Goal: Transaction & Acquisition: Book appointment/travel/reservation

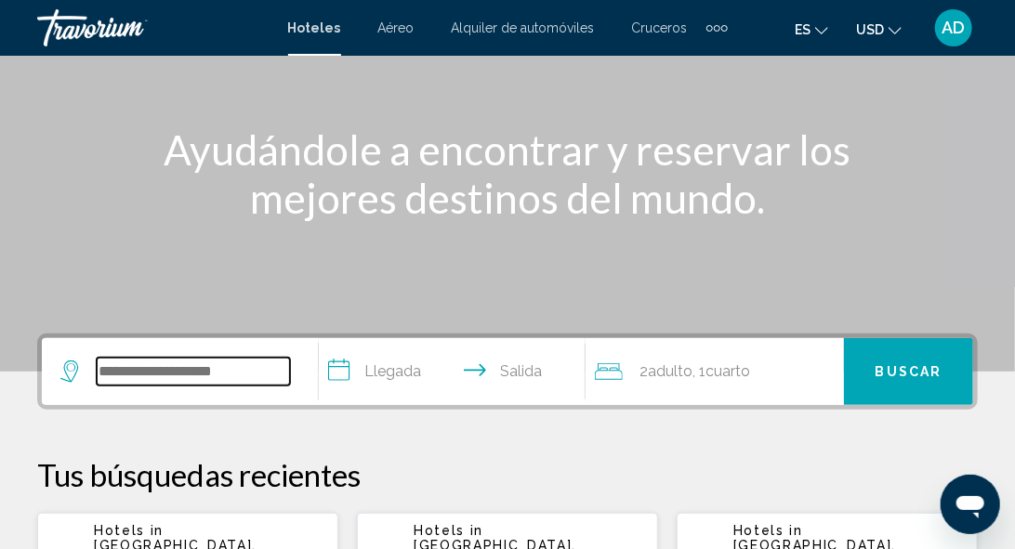
click at [135, 375] on input "Search widget" at bounding box center [193, 372] width 193 height 28
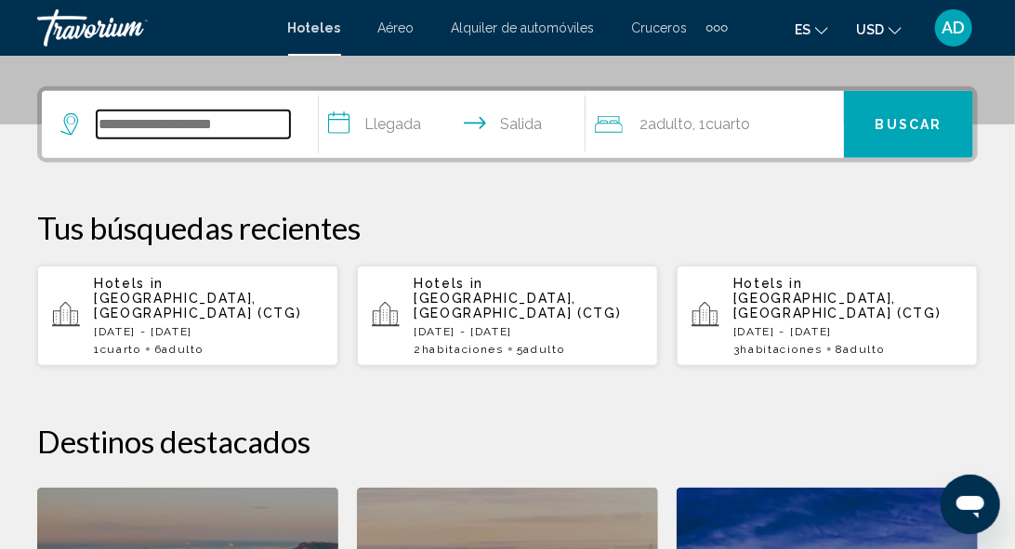
scroll to position [458, 0]
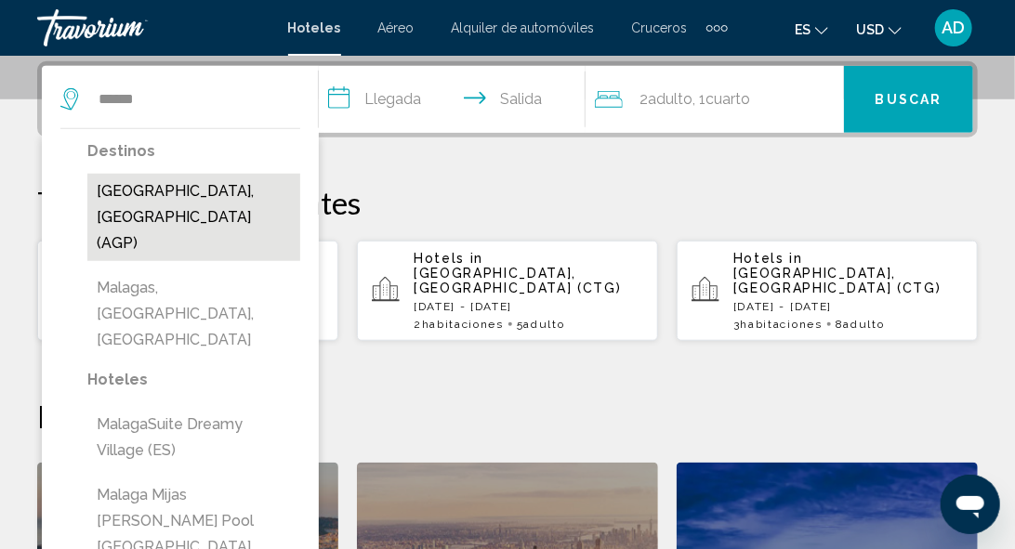
click at [235, 191] on button "[GEOGRAPHIC_DATA], [GEOGRAPHIC_DATA] (AGP)" at bounding box center [193, 217] width 213 height 87
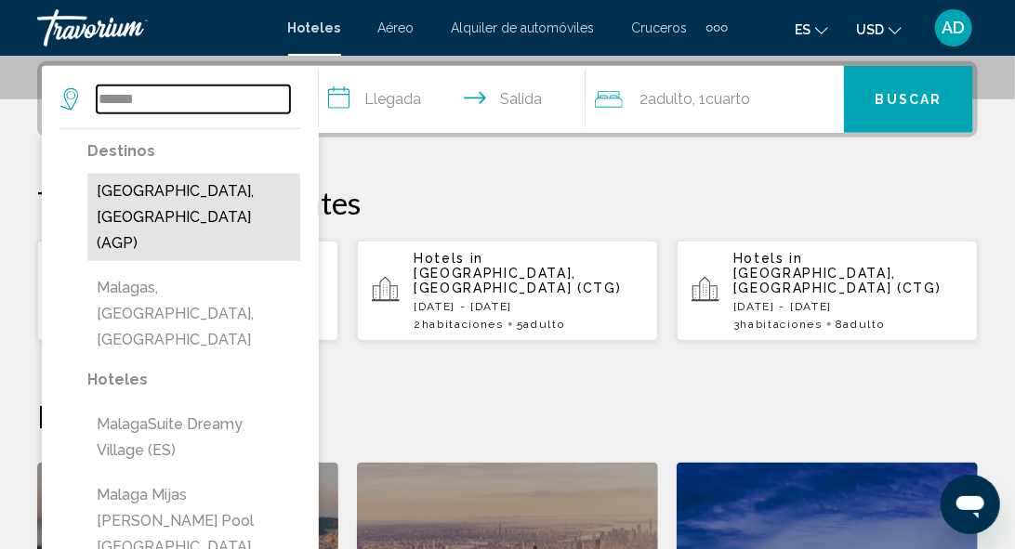
type input "**********"
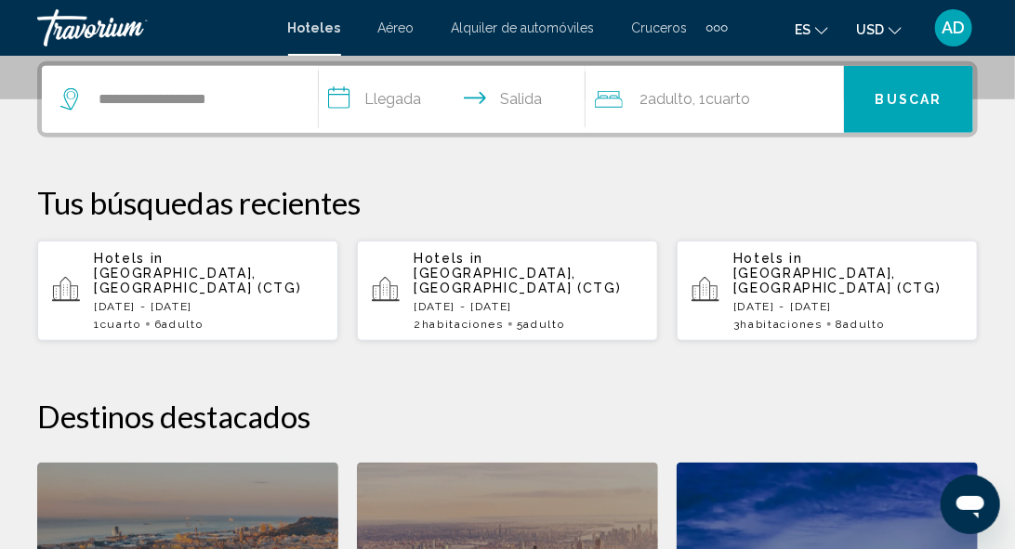
click at [382, 101] on input "**********" at bounding box center [456, 102] width 275 height 72
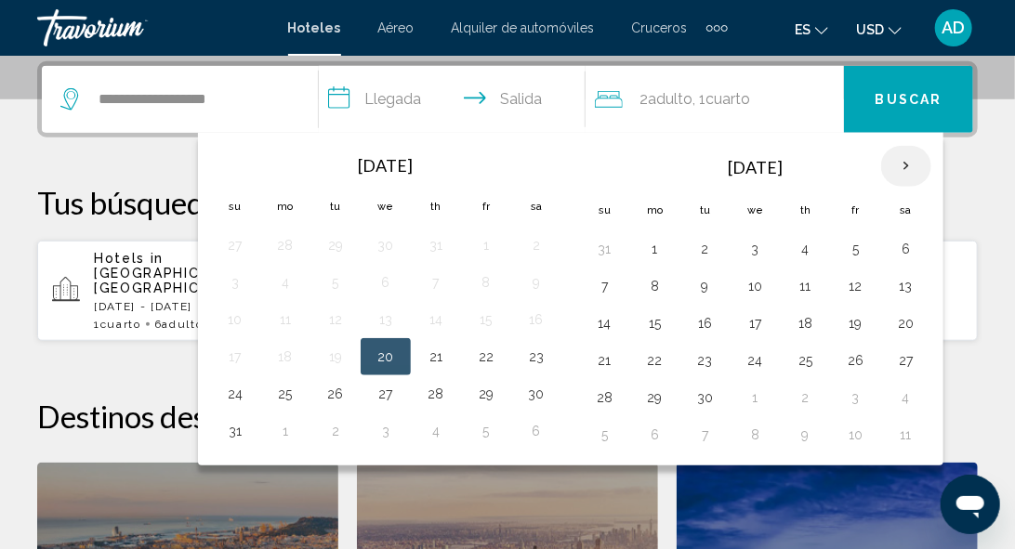
click at [893, 166] on th "Next month" at bounding box center [906, 166] width 50 height 41
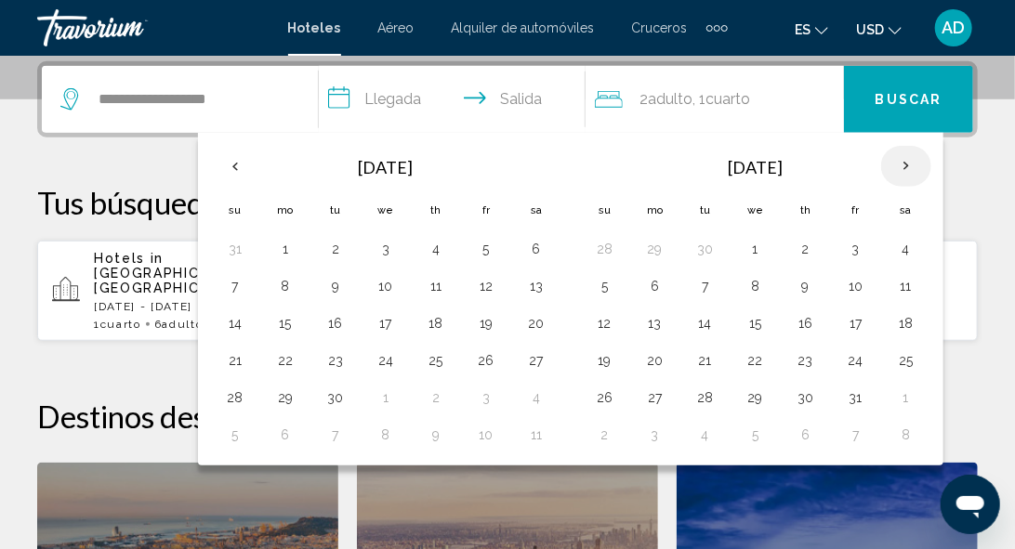
click at [893, 166] on th "Next month" at bounding box center [906, 166] width 50 height 41
click at [793, 360] on button "20" at bounding box center [806, 361] width 30 height 26
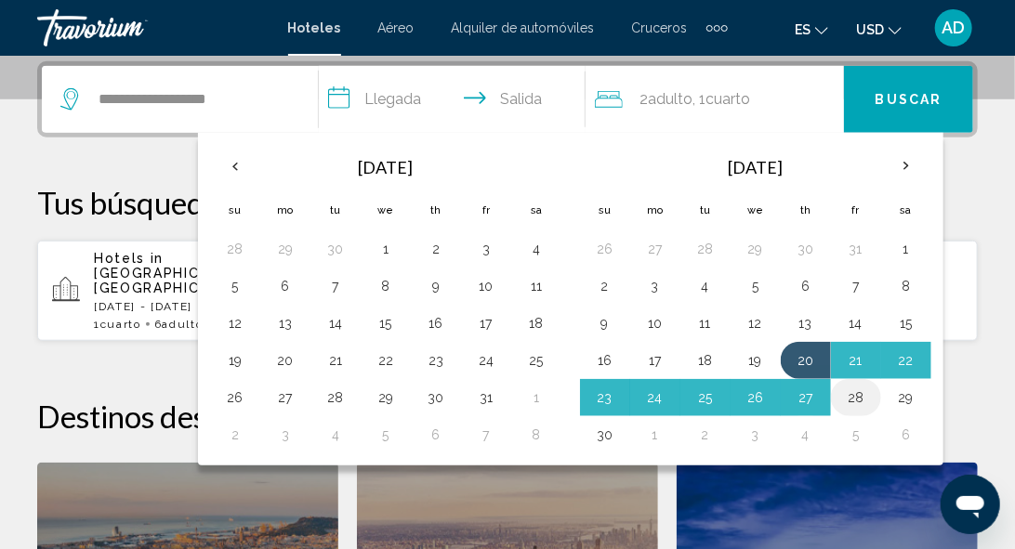
click at [844, 390] on button "28" at bounding box center [856, 398] width 30 height 26
type input "**********"
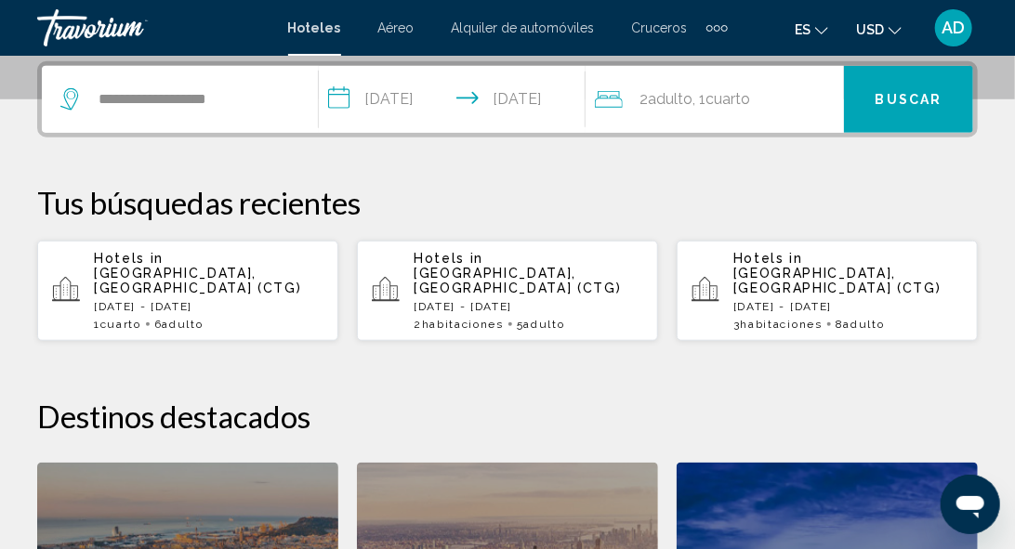
click at [872, 108] on button "Buscar" at bounding box center [908, 99] width 129 height 67
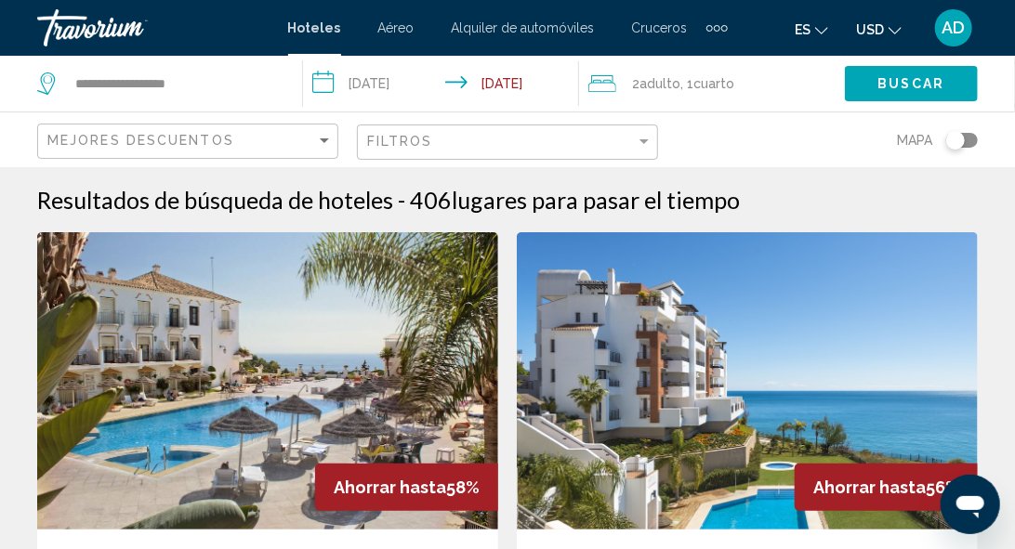
click at [291, 336] on img "Main content" at bounding box center [267, 380] width 461 height 297
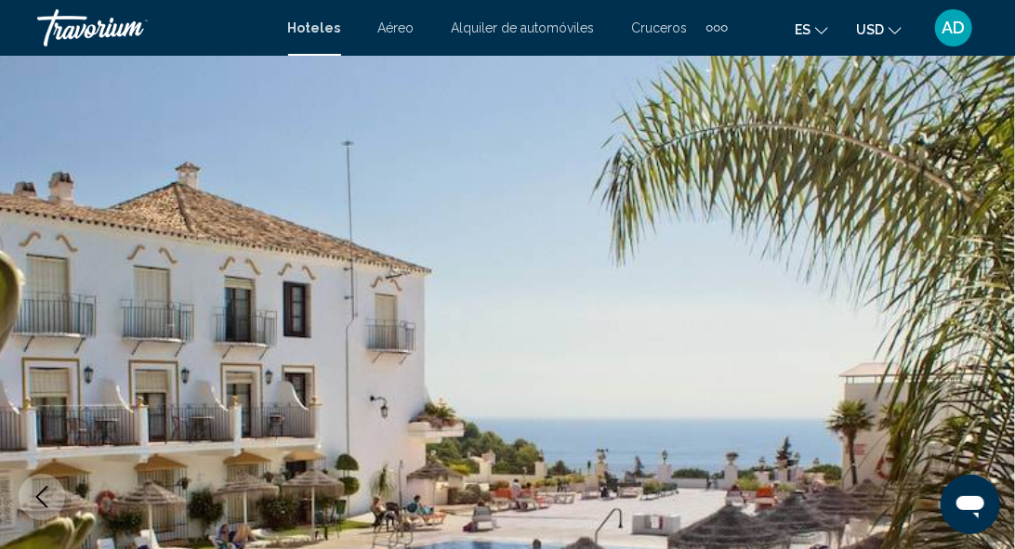
scroll to position [222, 0]
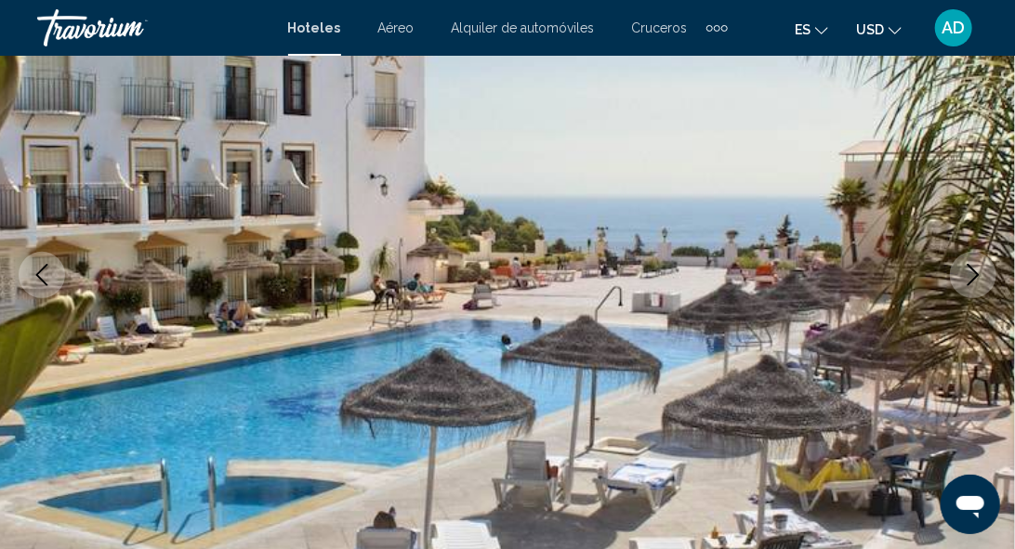
click at [962, 286] on button "Next image" at bounding box center [973, 275] width 46 height 46
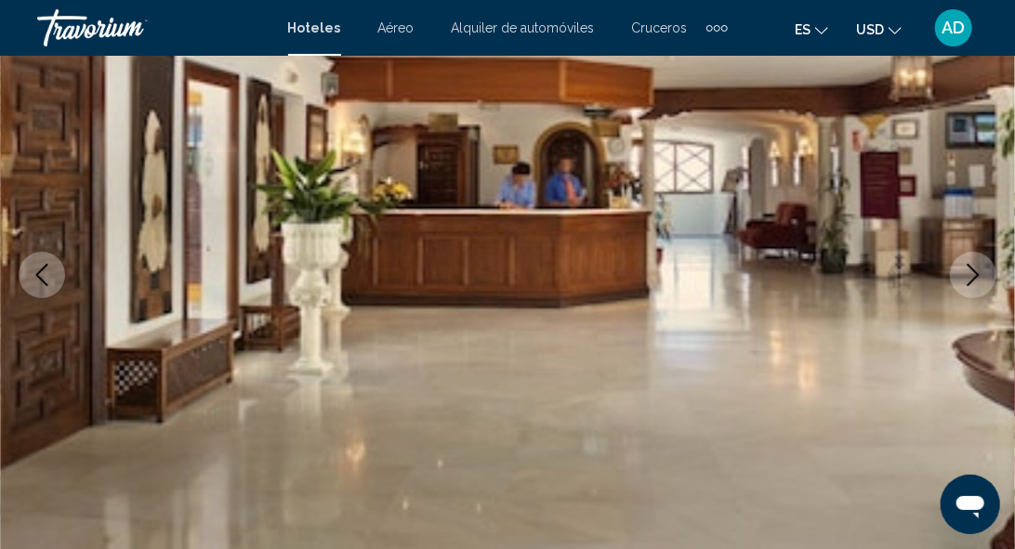
click at [962, 286] on button "Next image" at bounding box center [973, 275] width 46 height 46
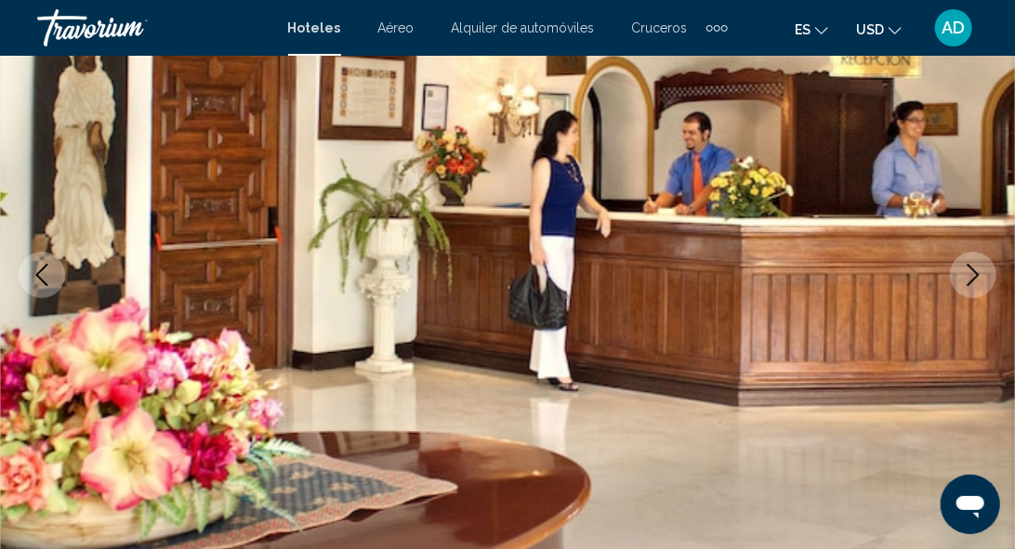
click at [962, 286] on button "Next image" at bounding box center [973, 275] width 46 height 46
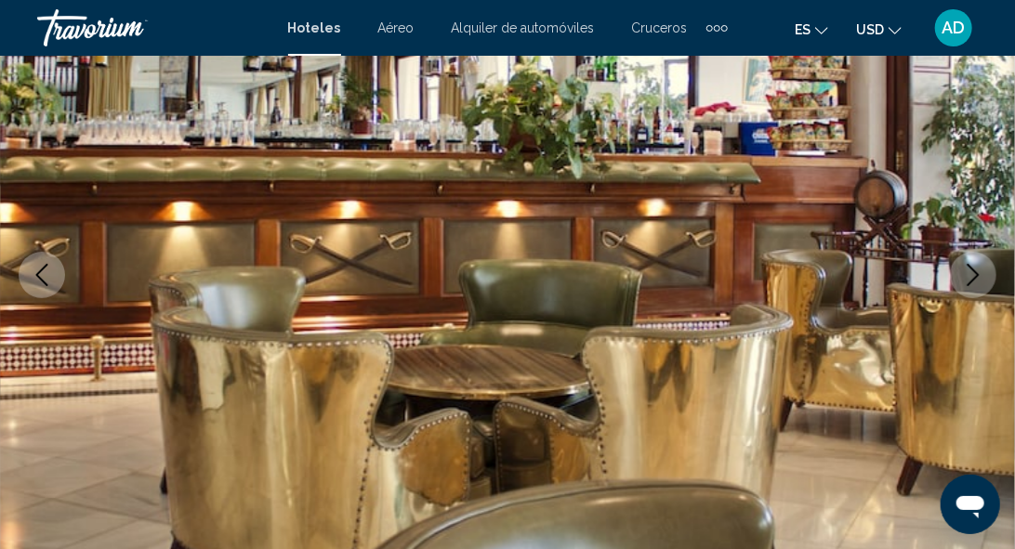
click at [962, 286] on button "Next image" at bounding box center [973, 275] width 46 height 46
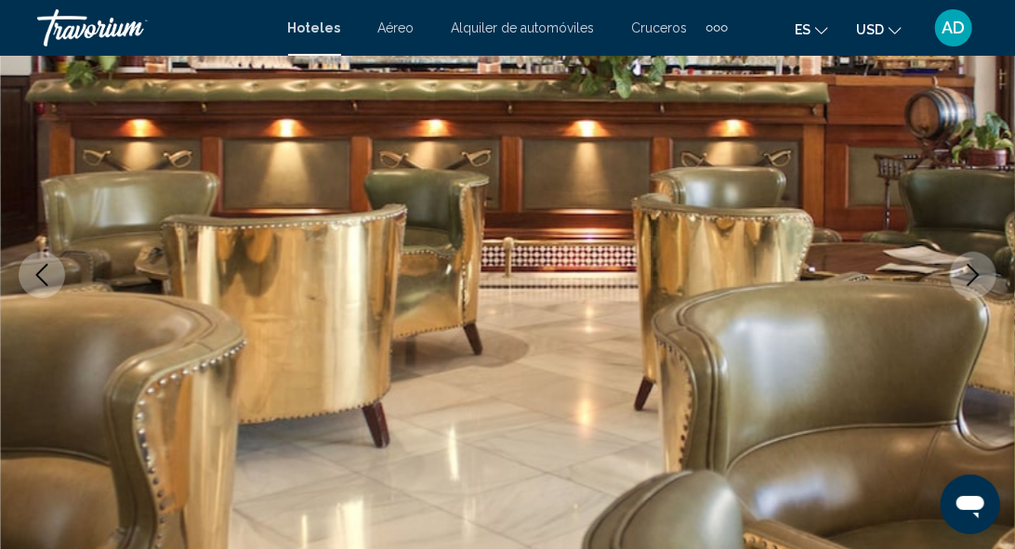
click at [962, 286] on button "Next image" at bounding box center [973, 275] width 46 height 46
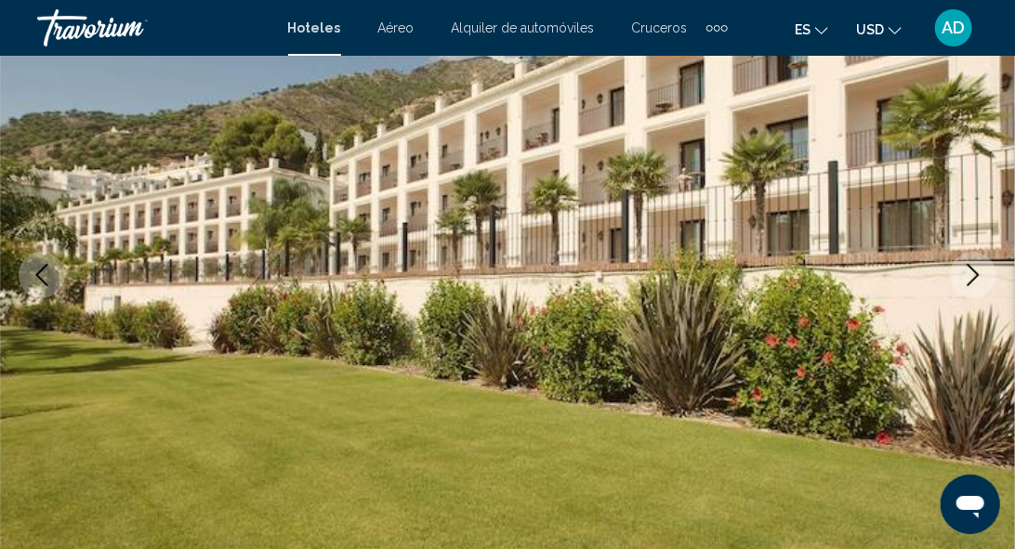
click at [962, 286] on button "Next image" at bounding box center [973, 275] width 46 height 46
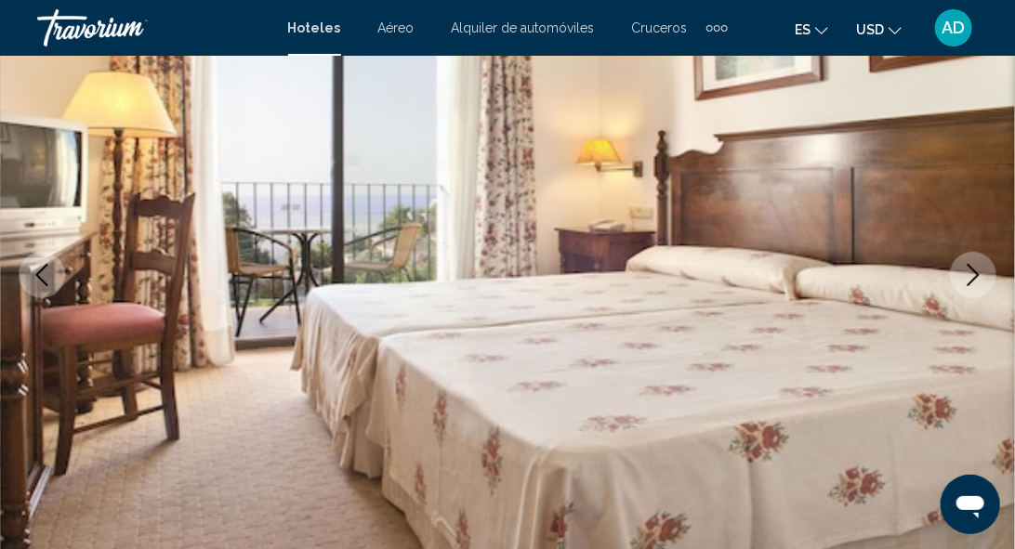
click at [962, 286] on button "Next image" at bounding box center [973, 275] width 46 height 46
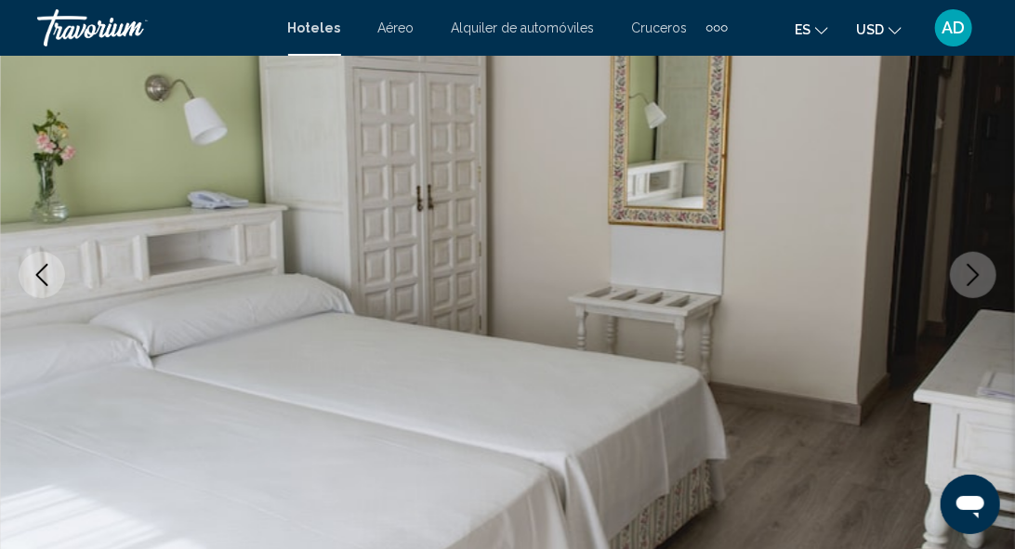
click at [962, 286] on button "Next image" at bounding box center [973, 275] width 46 height 46
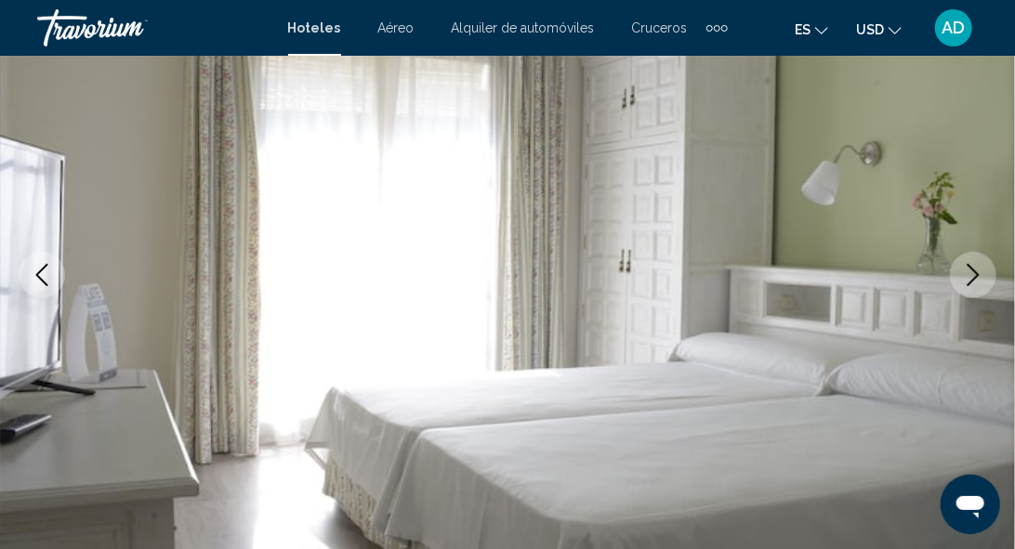
click at [962, 286] on button "Next image" at bounding box center [973, 275] width 46 height 46
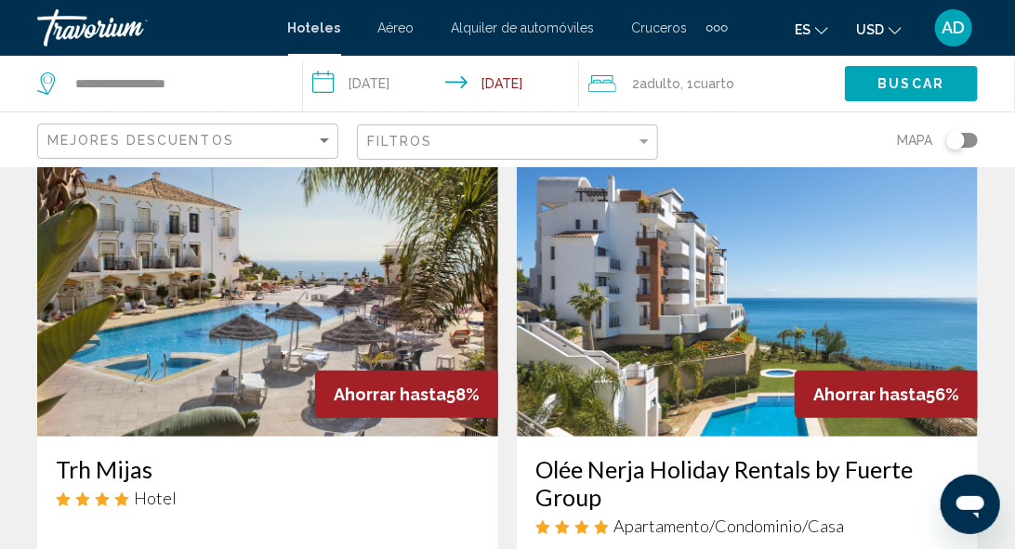
scroll to position [93, 0]
click at [752, 344] on img "Main content" at bounding box center [747, 287] width 461 height 297
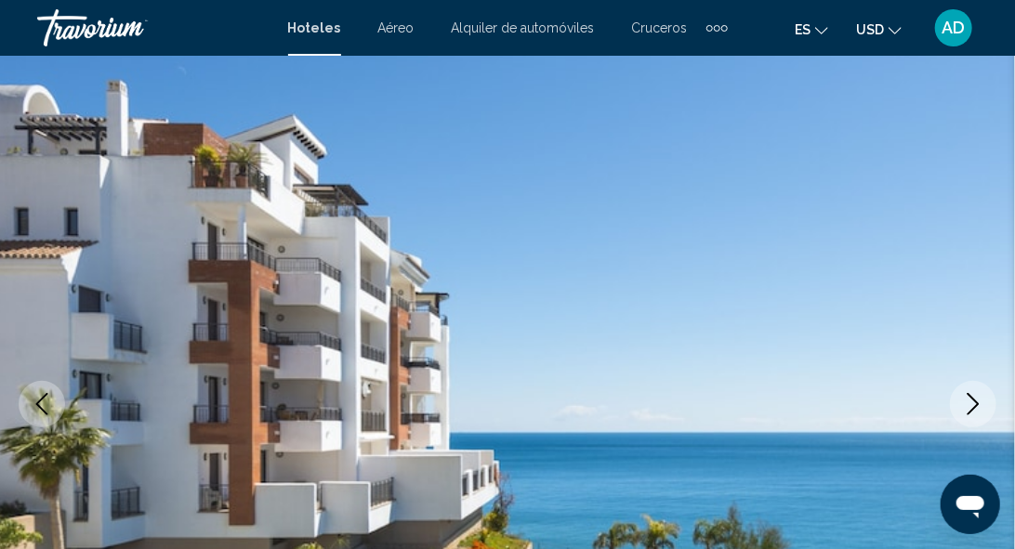
scroll to position [222, 0]
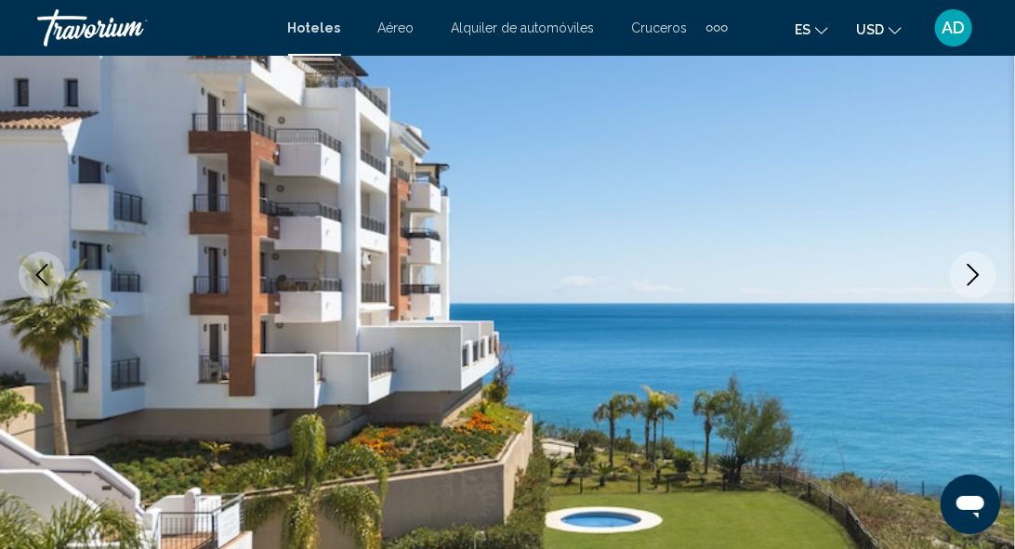
click at [953, 282] on button "Next image" at bounding box center [973, 275] width 46 height 46
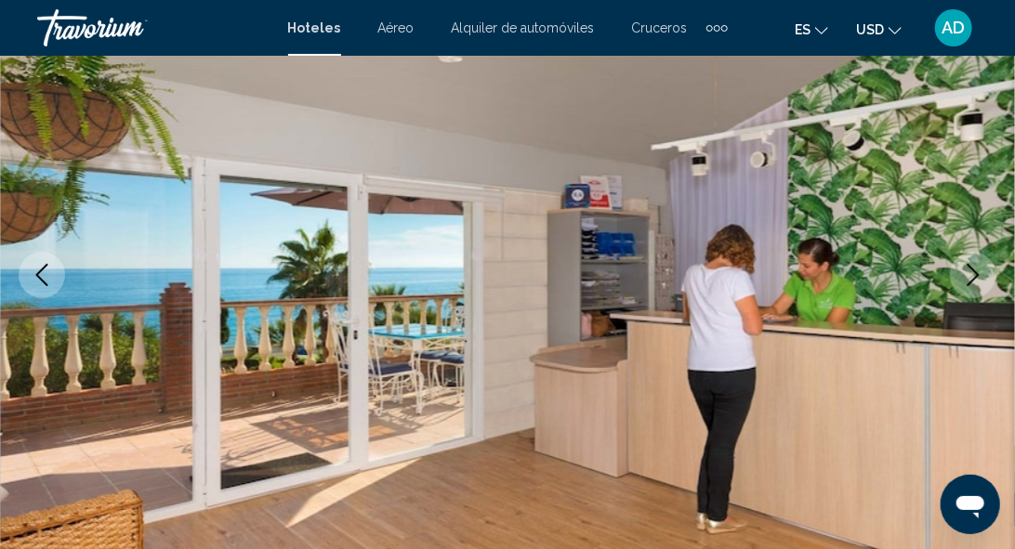
click at [968, 282] on icon "Next image" at bounding box center [973, 275] width 22 height 22
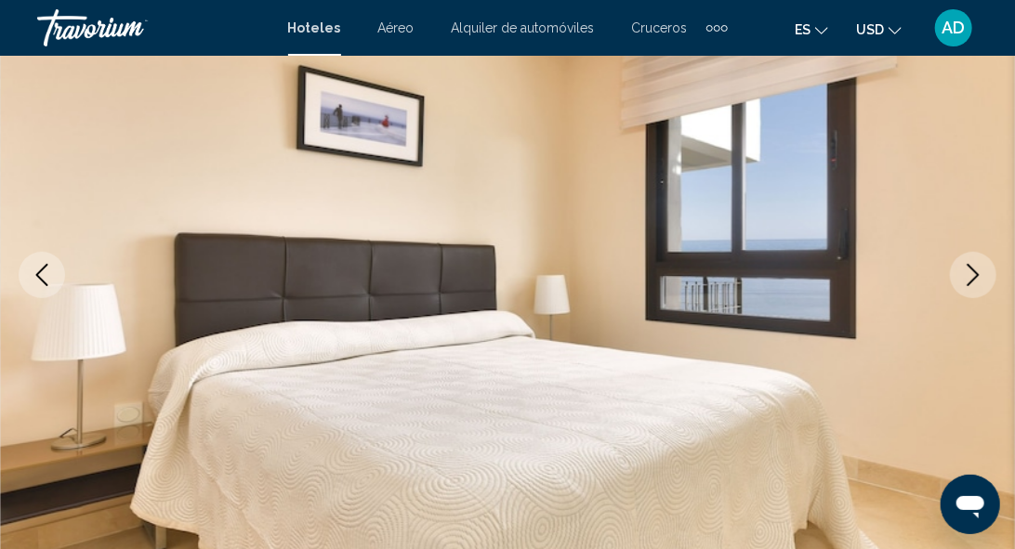
click at [968, 282] on icon "Next image" at bounding box center [973, 275] width 22 height 22
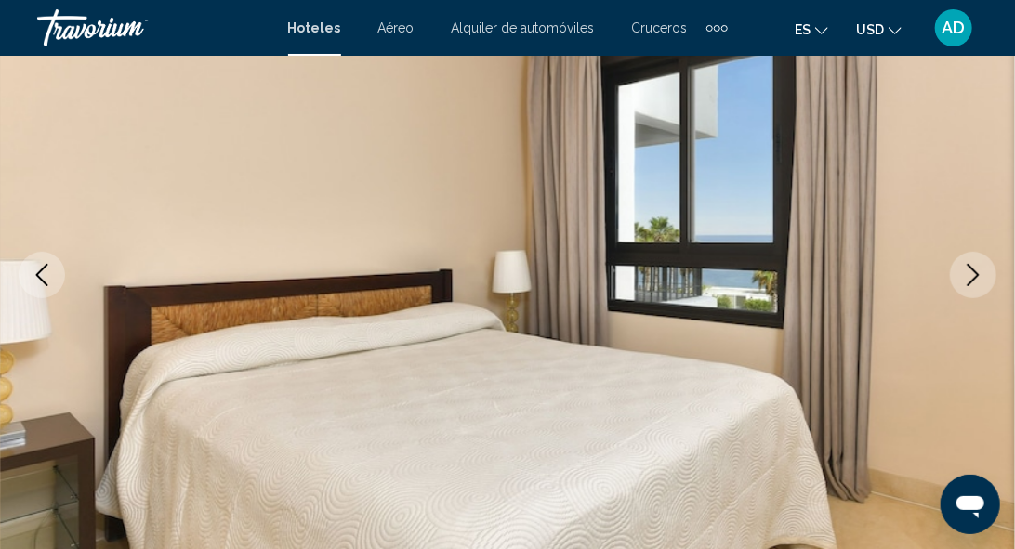
click at [968, 282] on icon "Next image" at bounding box center [973, 275] width 22 height 22
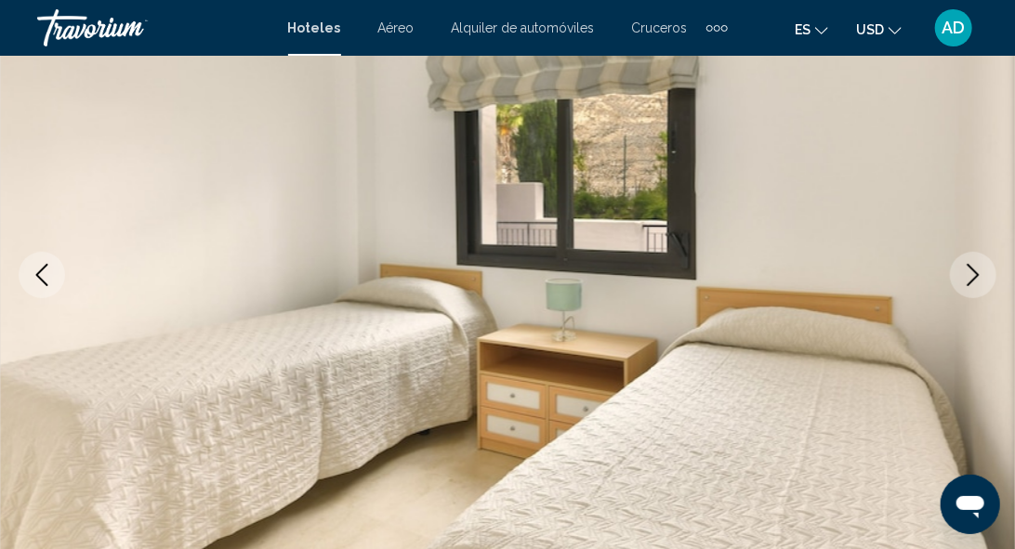
click at [968, 282] on icon "Next image" at bounding box center [973, 275] width 22 height 22
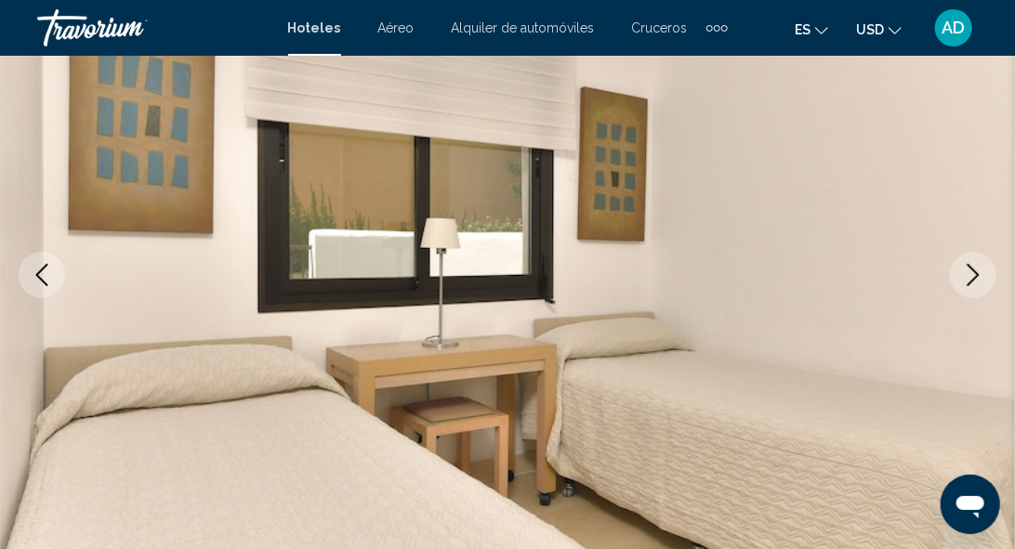
click at [968, 282] on icon "Next image" at bounding box center [973, 275] width 22 height 22
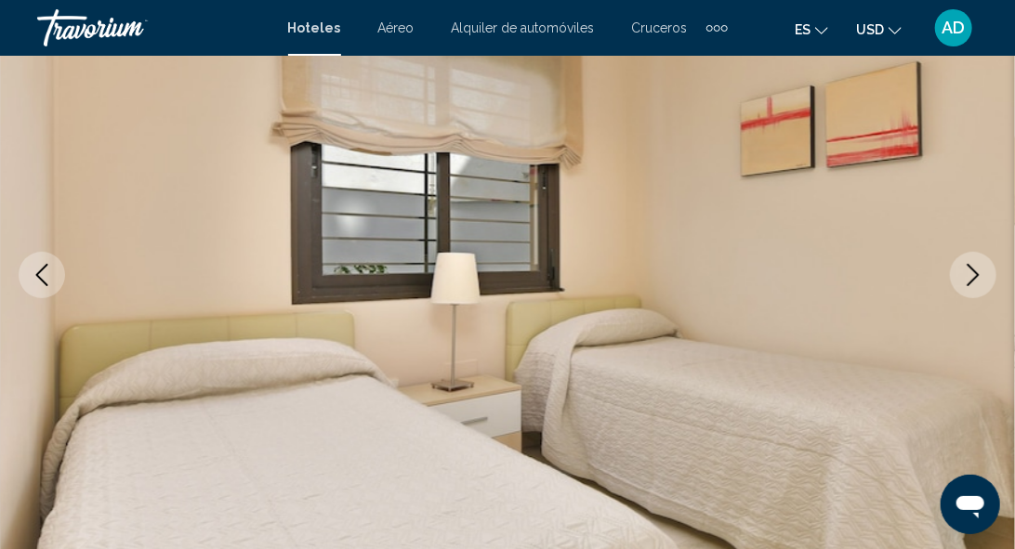
click at [968, 282] on icon "Next image" at bounding box center [973, 275] width 22 height 22
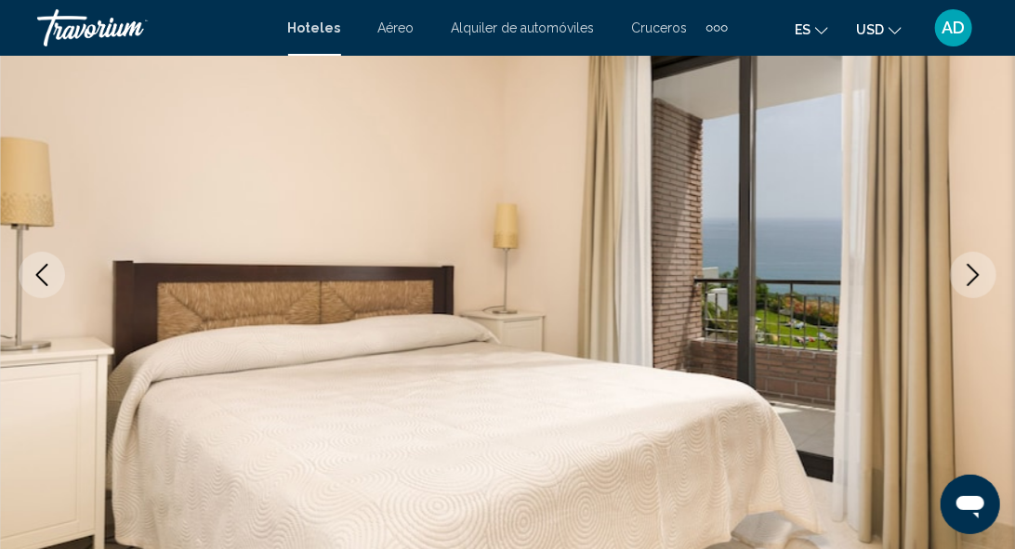
click at [968, 282] on icon "Next image" at bounding box center [973, 275] width 22 height 22
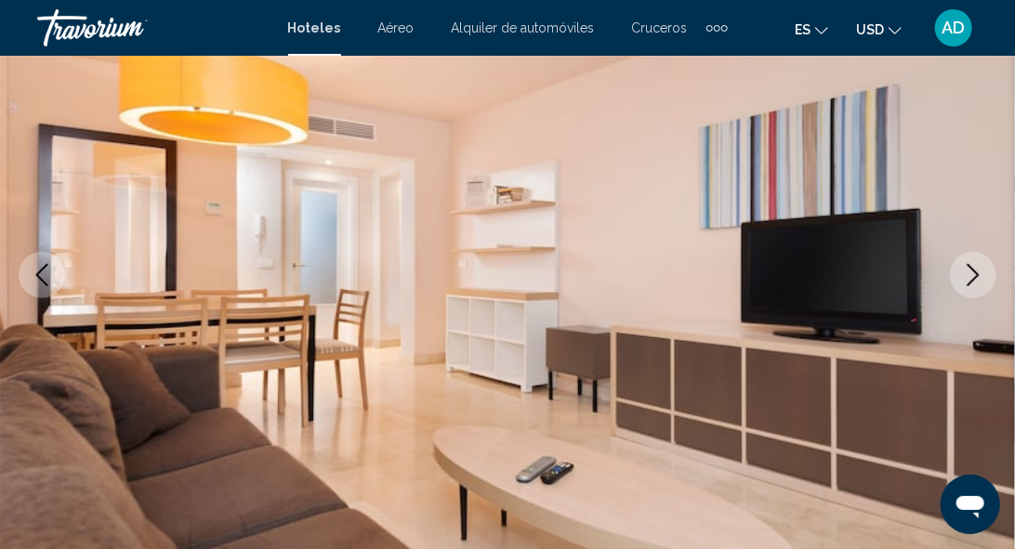
click at [968, 282] on icon "Next image" at bounding box center [973, 275] width 22 height 22
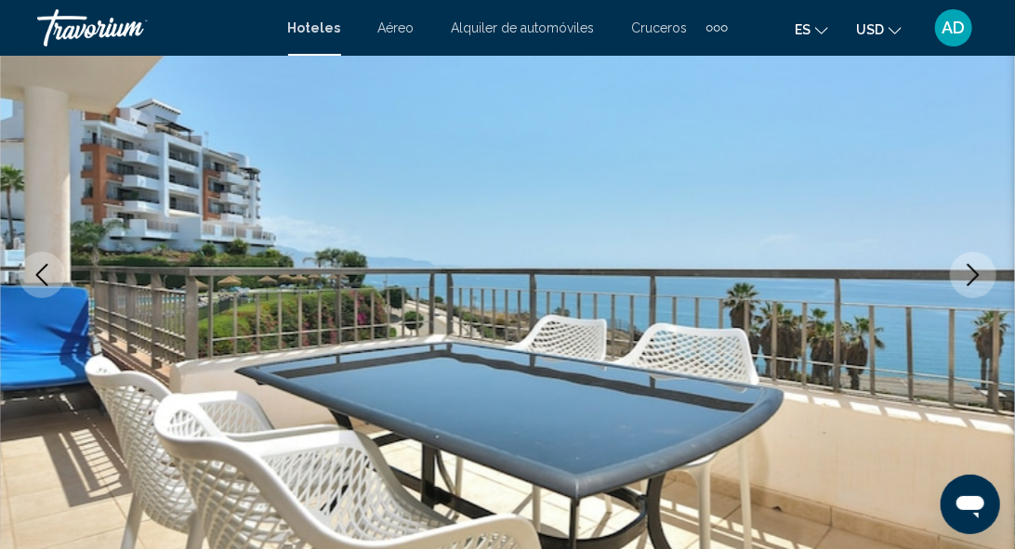
click at [968, 282] on icon "Next image" at bounding box center [973, 275] width 22 height 22
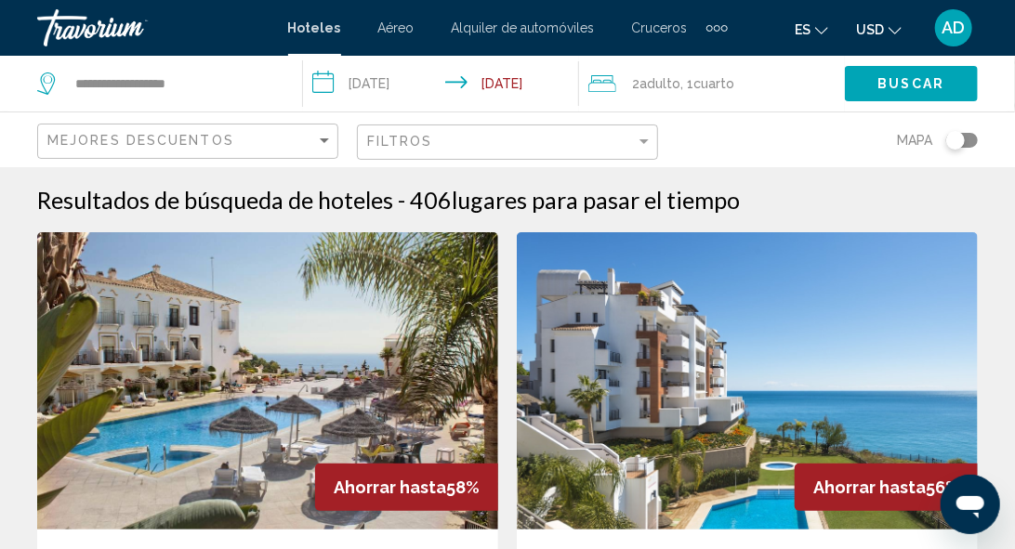
click at [251, 368] on img "Main content" at bounding box center [267, 380] width 461 height 297
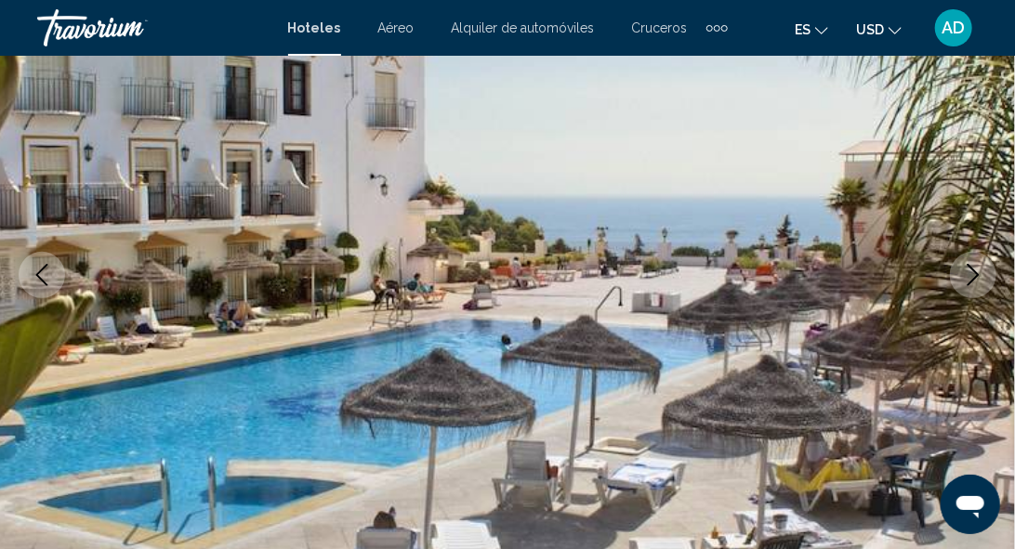
click at [968, 287] on button "Next image" at bounding box center [973, 275] width 46 height 46
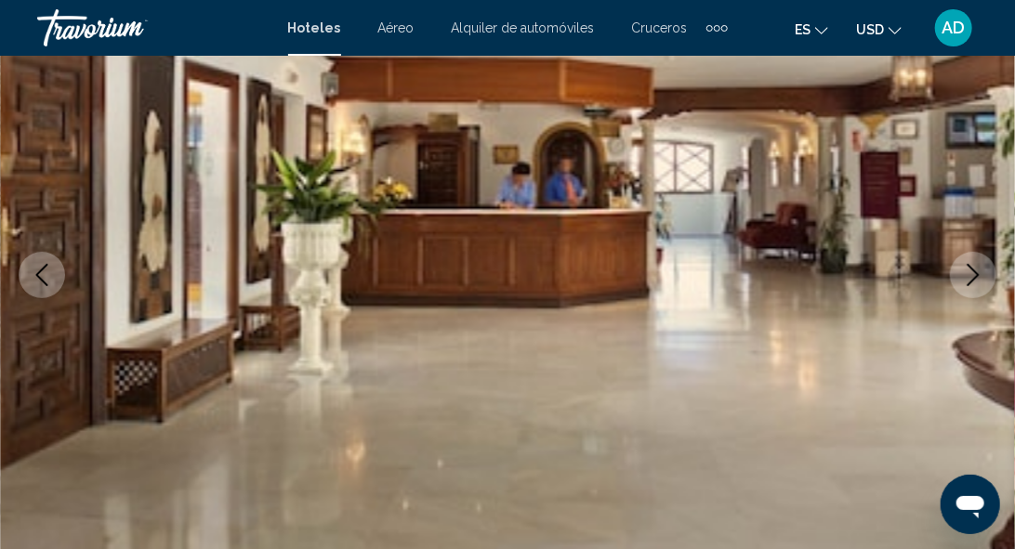
click at [968, 287] on button "Next image" at bounding box center [973, 275] width 46 height 46
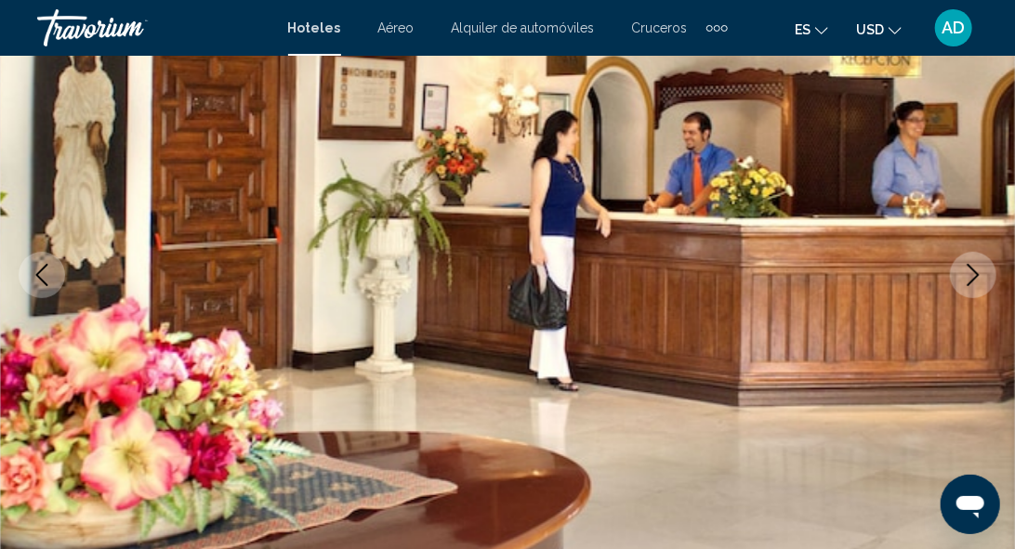
click at [968, 287] on button "Next image" at bounding box center [973, 275] width 46 height 46
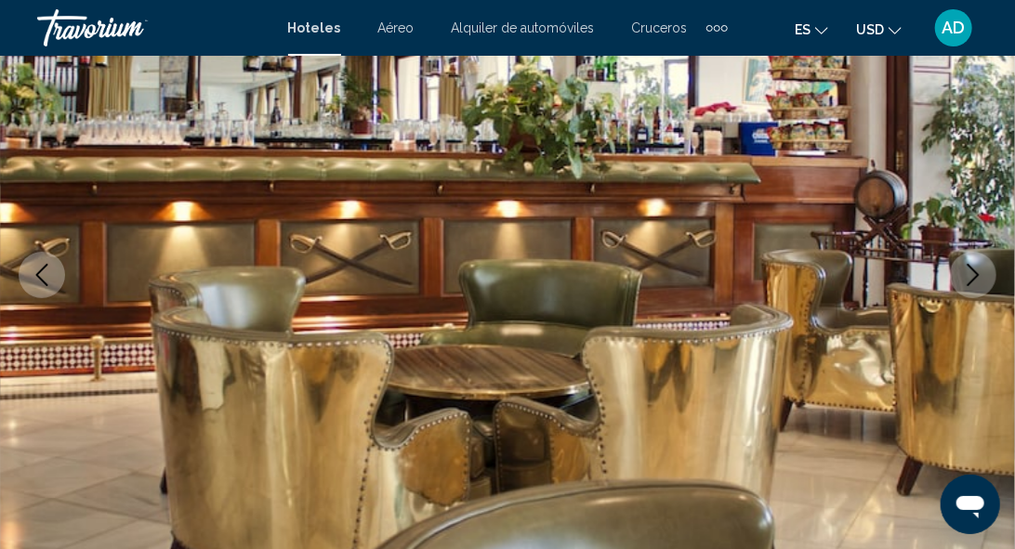
click at [968, 287] on button "Next image" at bounding box center [973, 275] width 46 height 46
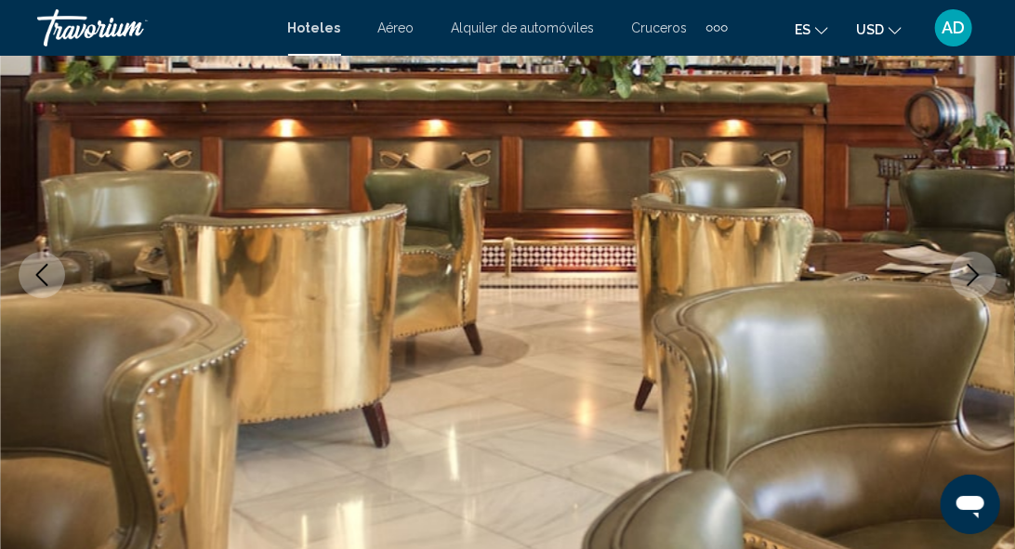
click at [968, 287] on button "Next image" at bounding box center [973, 275] width 46 height 46
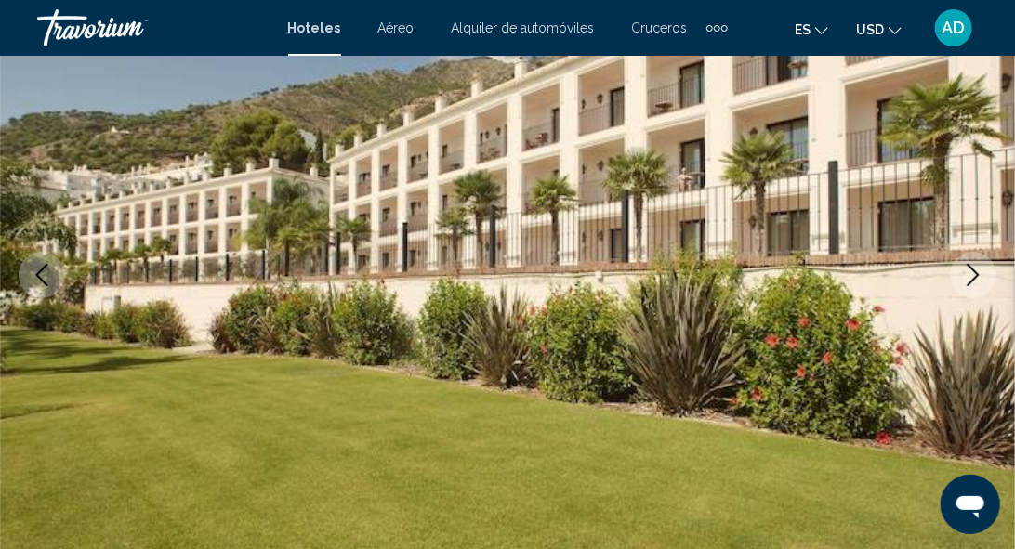
click at [968, 287] on button "Next image" at bounding box center [973, 275] width 46 height 46
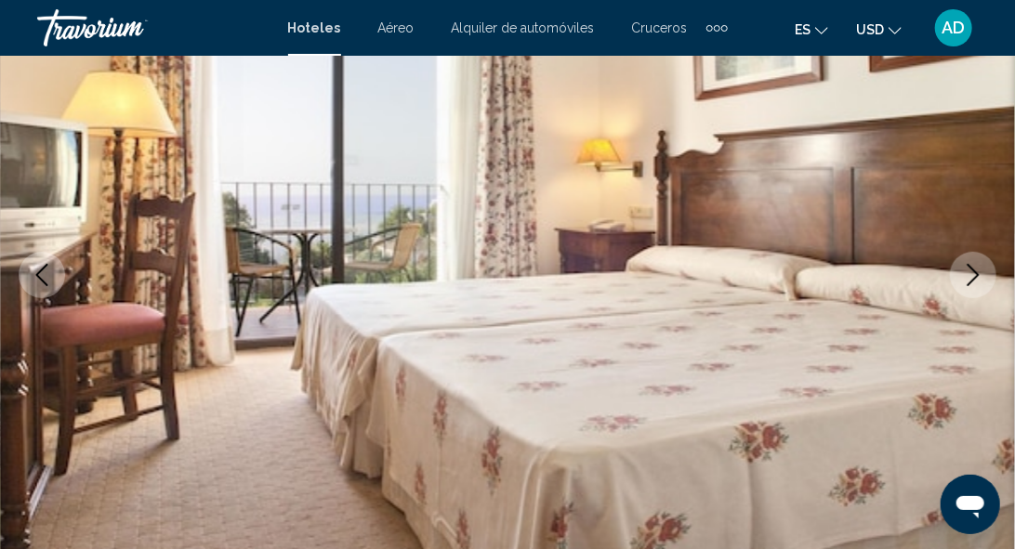
click at [968, 287] on button "Next image" at bounding box center [973, 275] width 46 height 46
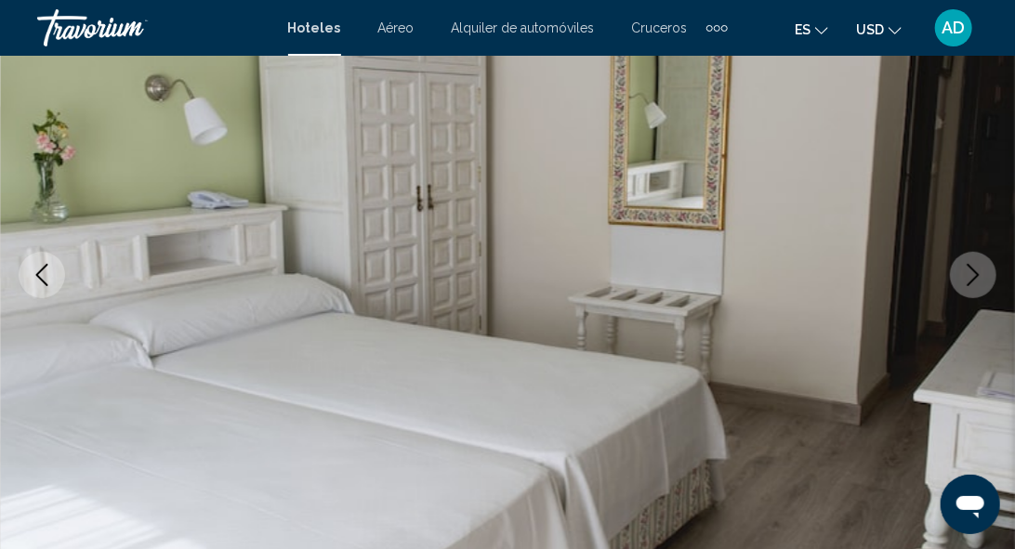
click at [968, 287] on button "Next image" at bounding box center [973, 275] width 46 height 46
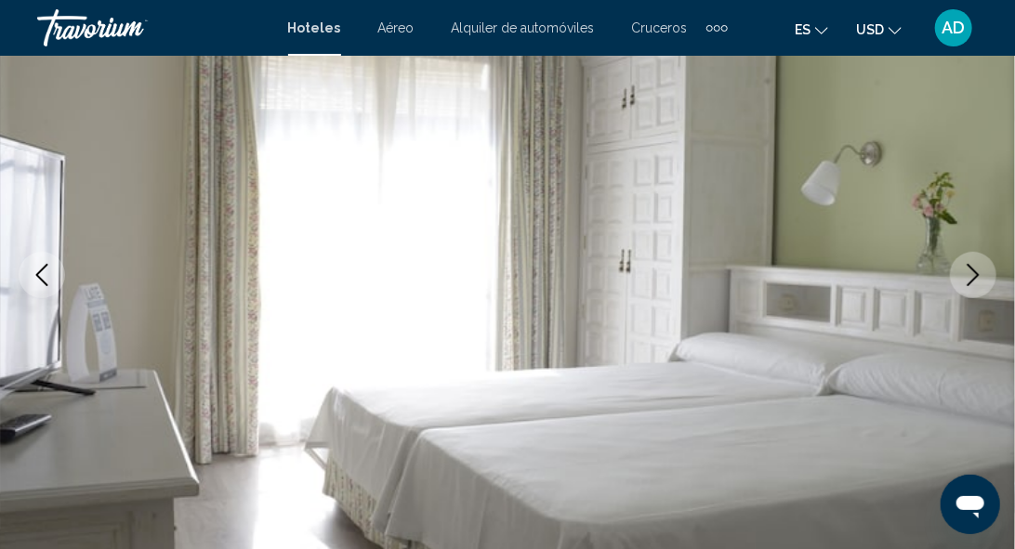
click at [968, 287] on button "Next image" at bounding box center [973, 275] width 46 height 46
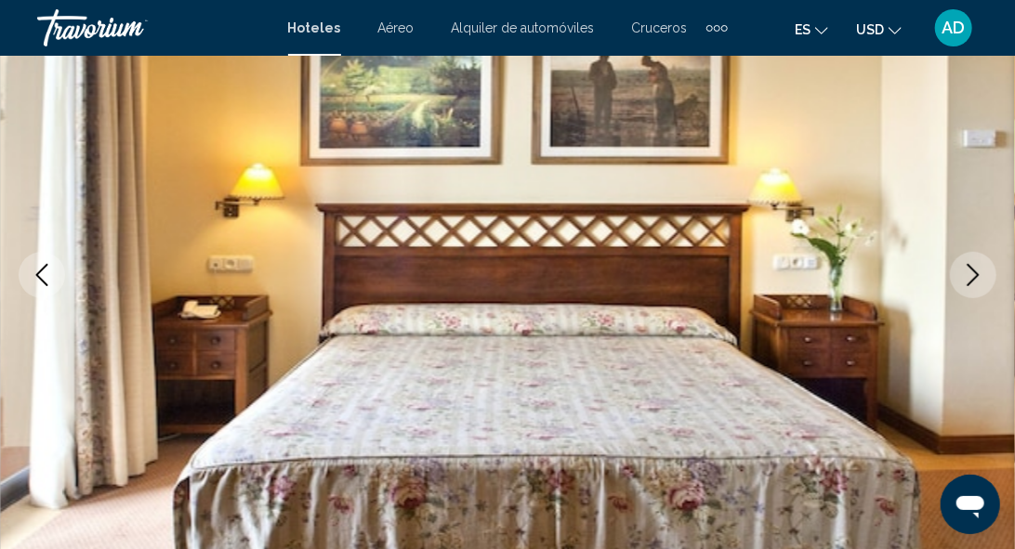
click at [968, 287] on button "Next image" at bounding box center [973, 275] width 46 height 46
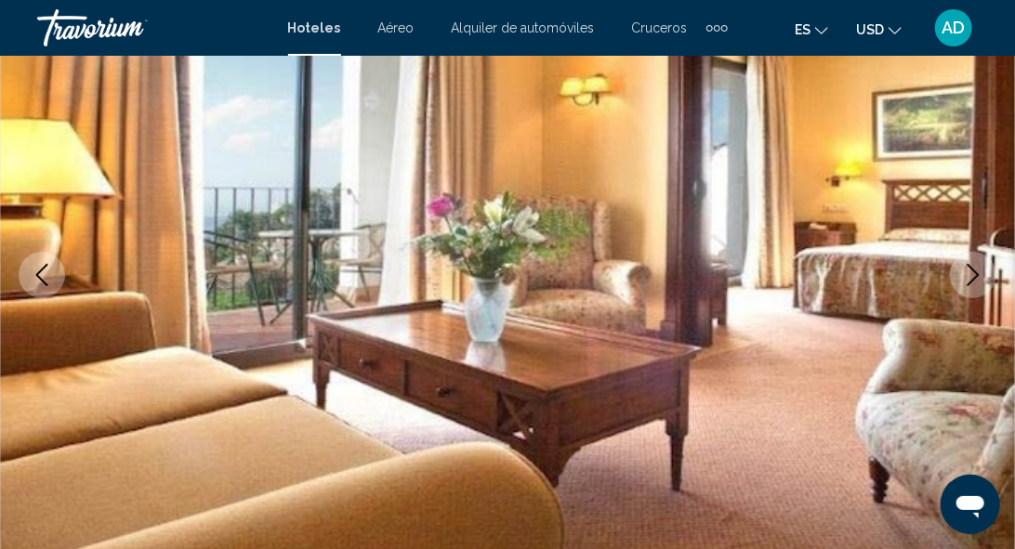
click at [968, 287] on button "Next image" at bounding box center [973, 275] width 46 height 46
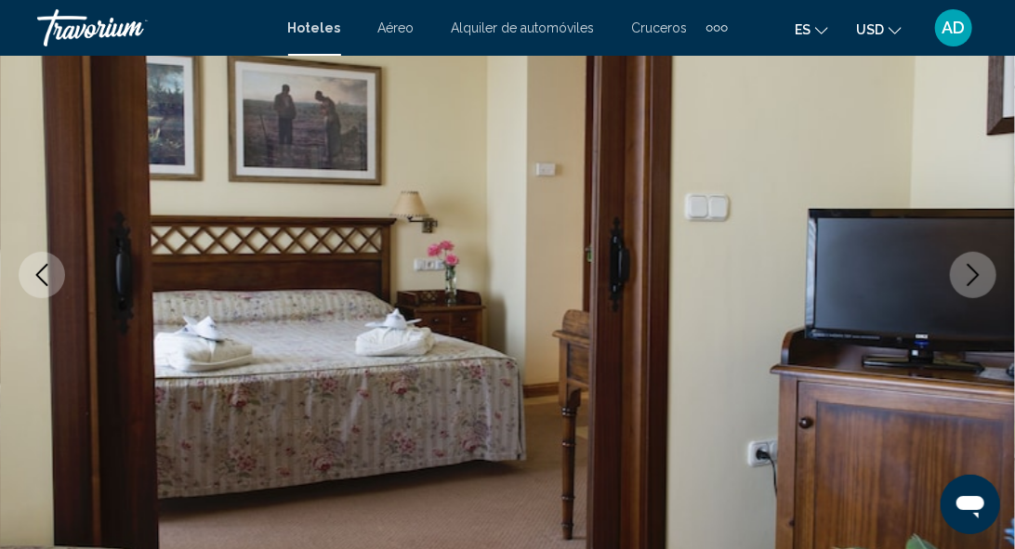
click at [968, 287] on button "Next image" at bounding box center [973, 275] width 46 height 46
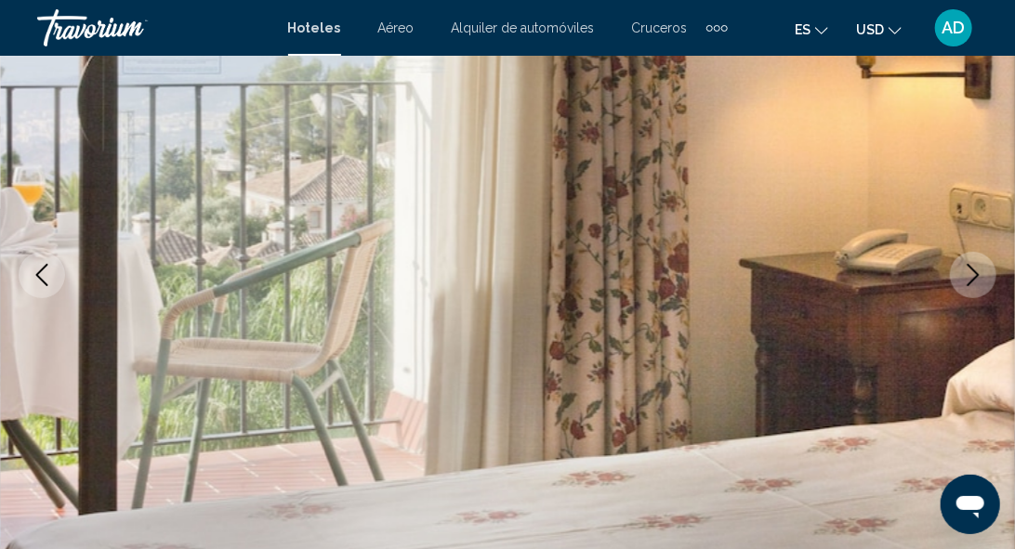
click at [968, 287] on button "Next image" at bounding box center [973, 275] width 46 height 46
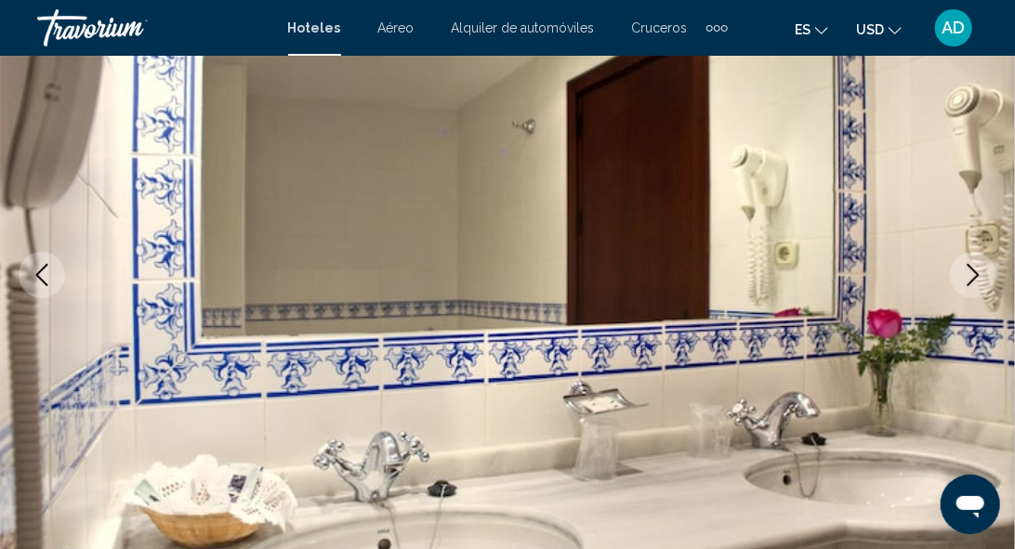
click at [968, 287] on button "Next image" at bounding box center [973, 275] width 46 height 46
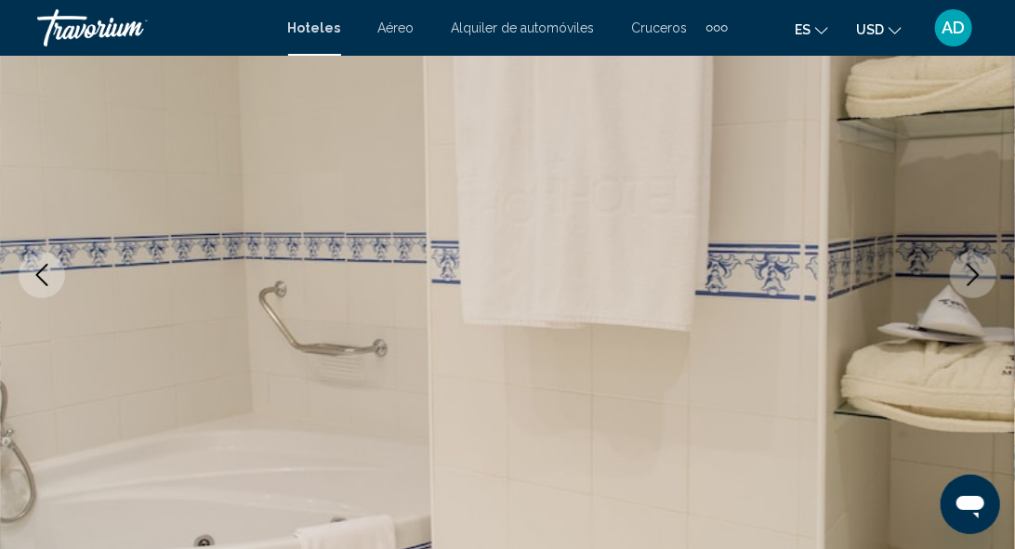
click at [968, 287] on button "Next image" at bounding box center [973, 275] width 46 height 46
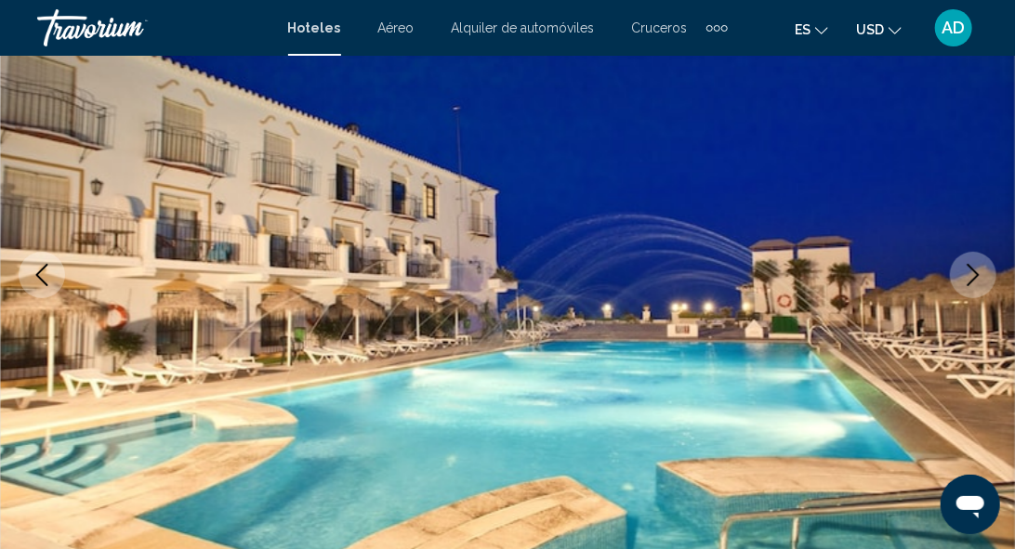
click at [968, 287] on button "Next image" at bounding box center [973, 275] width 46 height 46
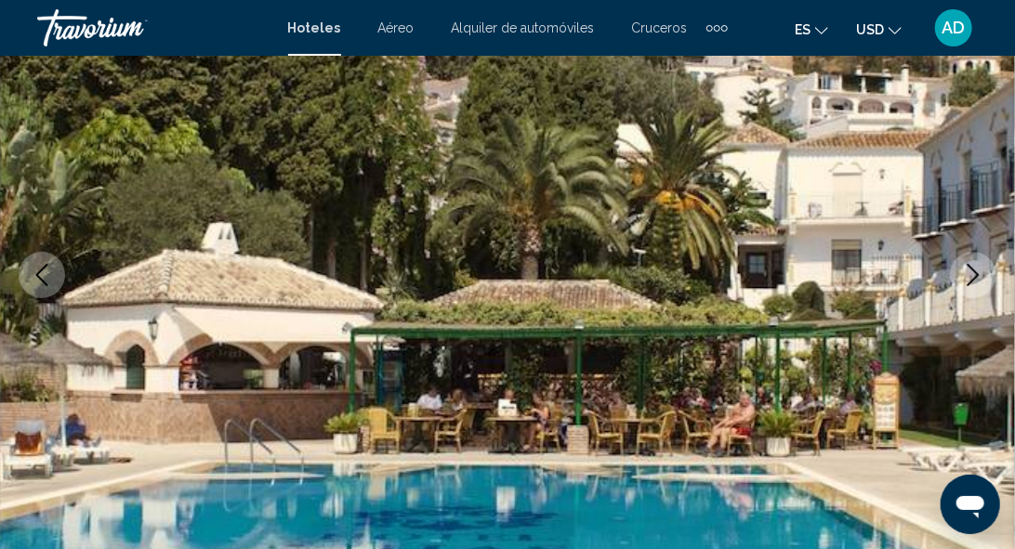
click at [968, 287] on button "Next image" at bounding box center [973, 275] width 46 height 46
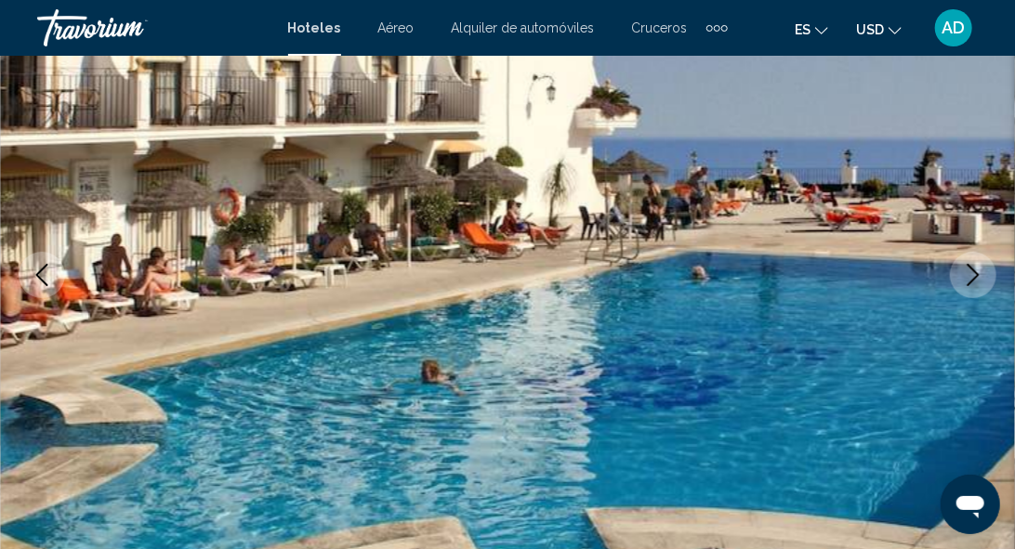
click at [968, 287] on button "Next image" at bounding box center [973, 275] width 46 height 46
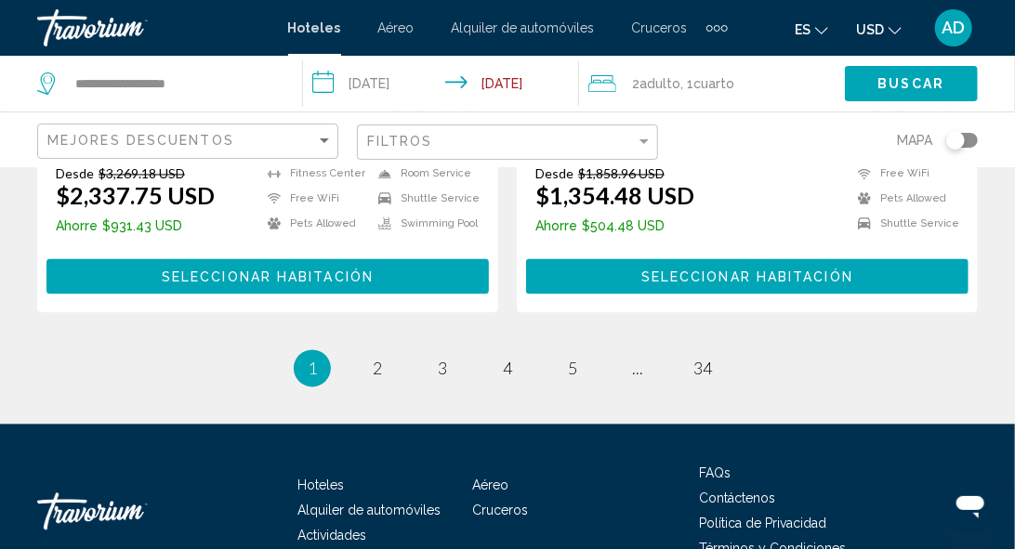
scroll to position [3904, 0]
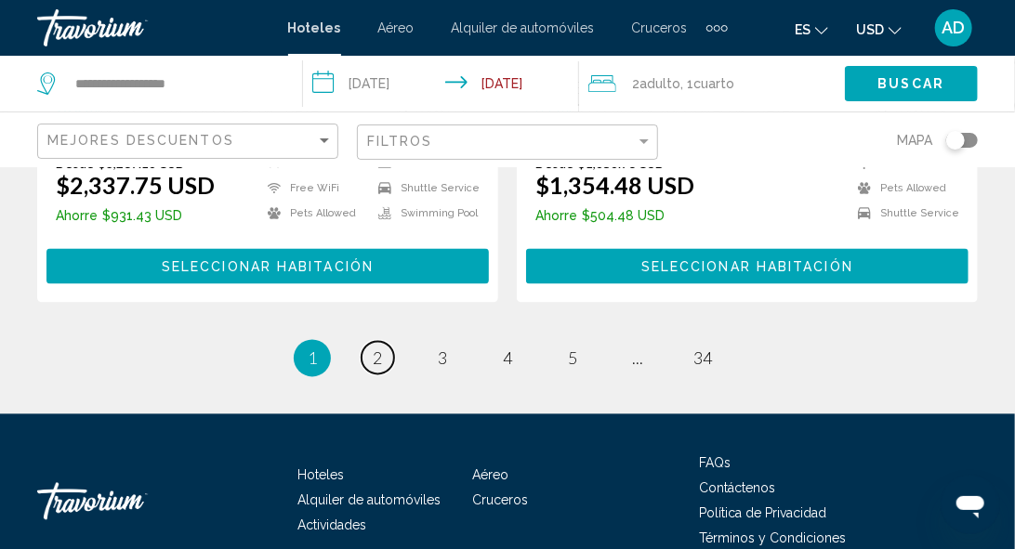
click at [382, 362] on link "page 2" at bounding box center [378, 358] width 33 height 33
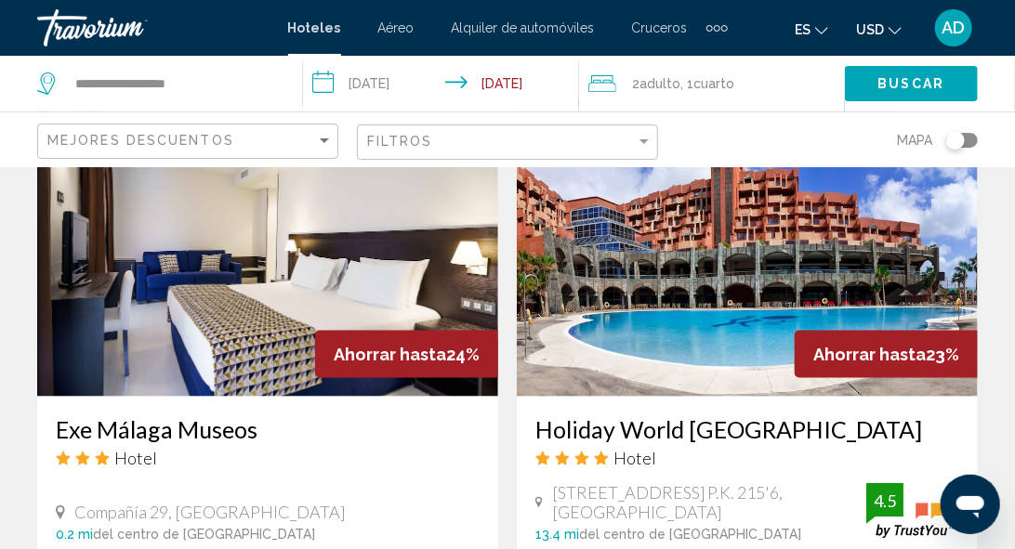
scroll to position [837, 0]
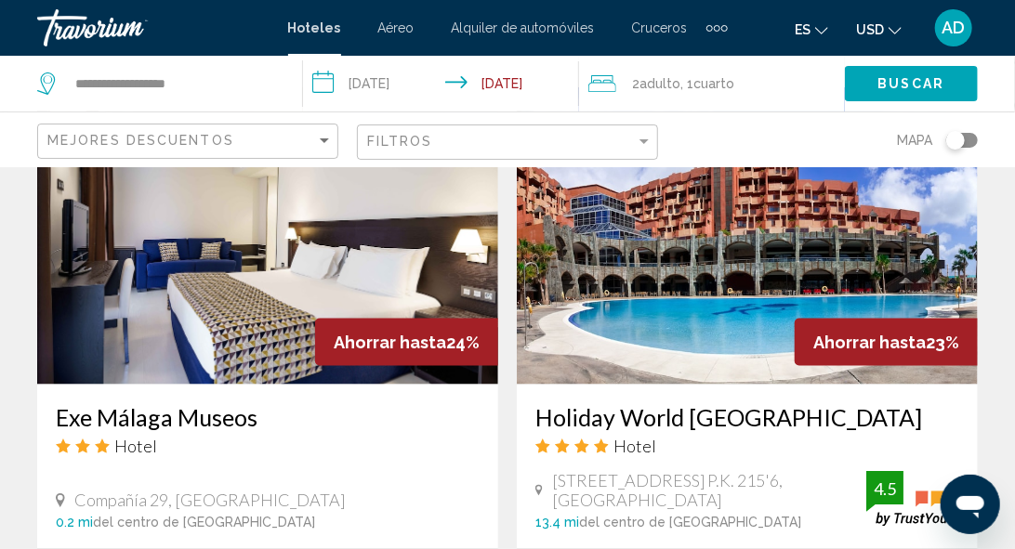
click at [702, 327] on img "Main content" at bounding box center [747, 235] width 461 height 297
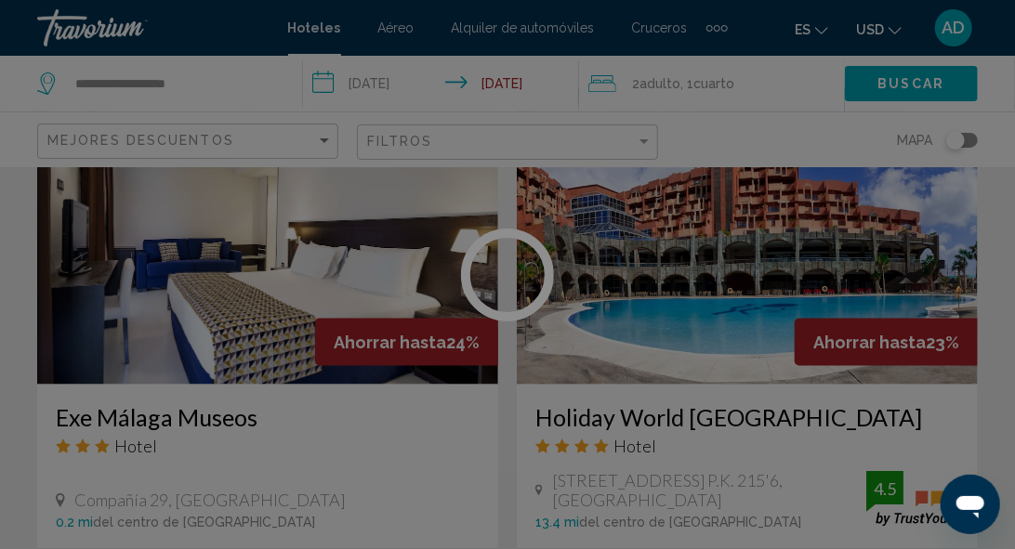
scroll to position [222, 0]
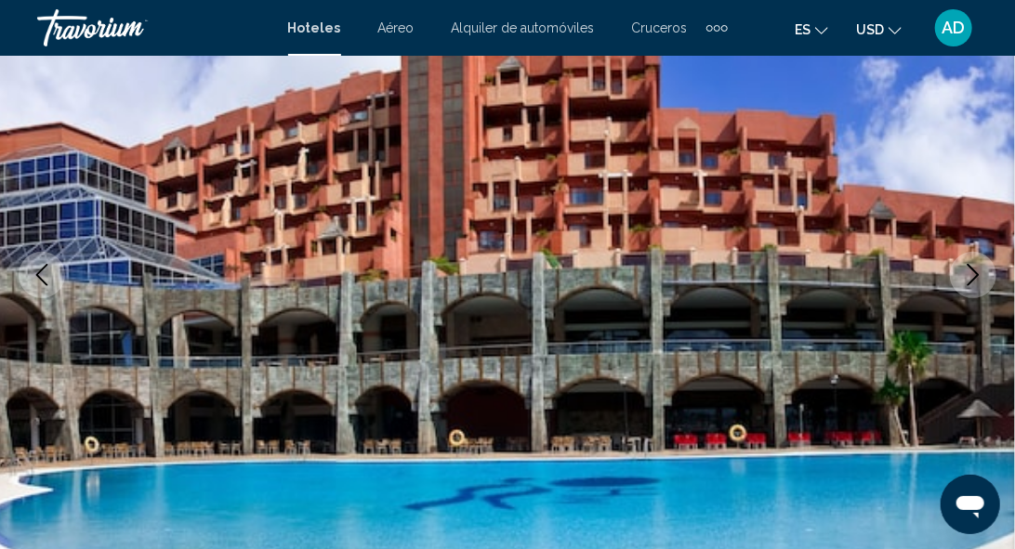
click at [973, 272] on icon "Next image" at bounding box center [973, 275] width 22 height 22
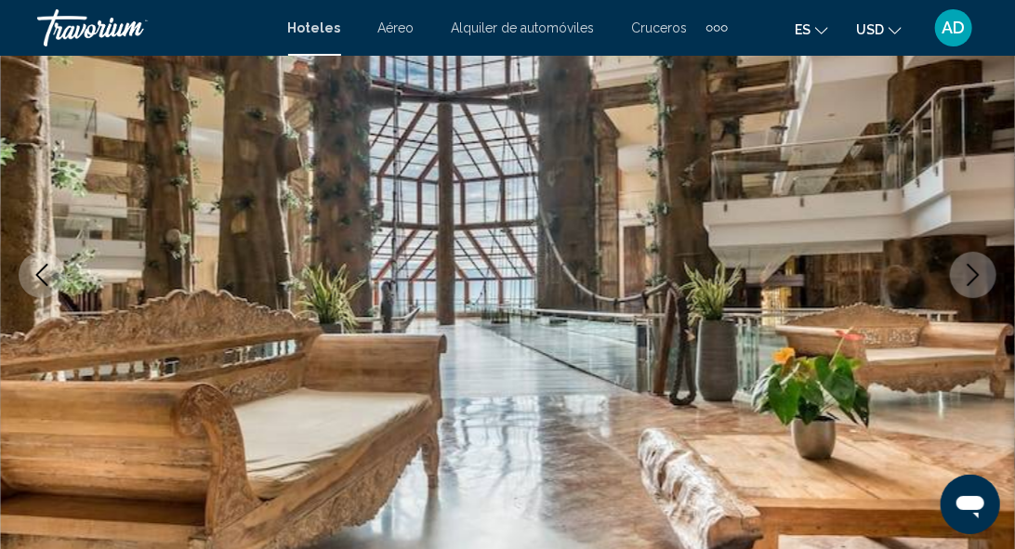
click at [973, 272] on icon "Next image" at bounding box center [973, 275] width 22 height 22
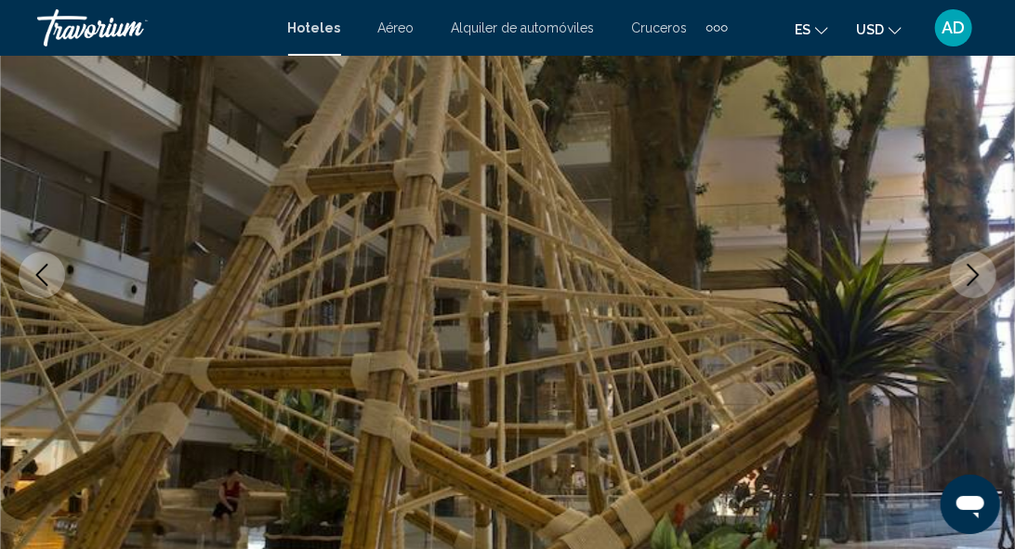
click at [973, 272] on icon "Next image" at bounding box center [973, 275] width 22 height 22
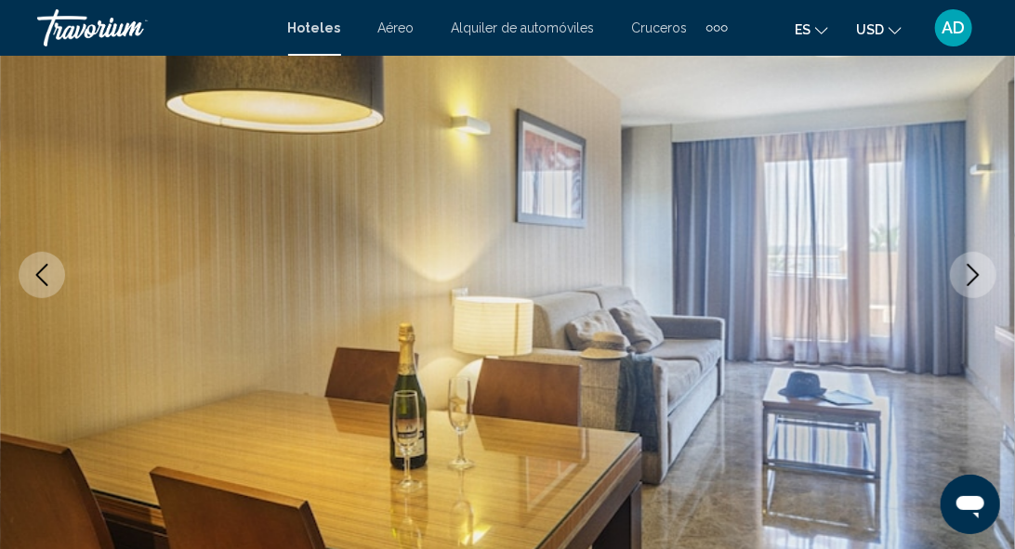
click at [973, 272] on icon "Next image" at bounding box center [973, 275] width 22 height 22
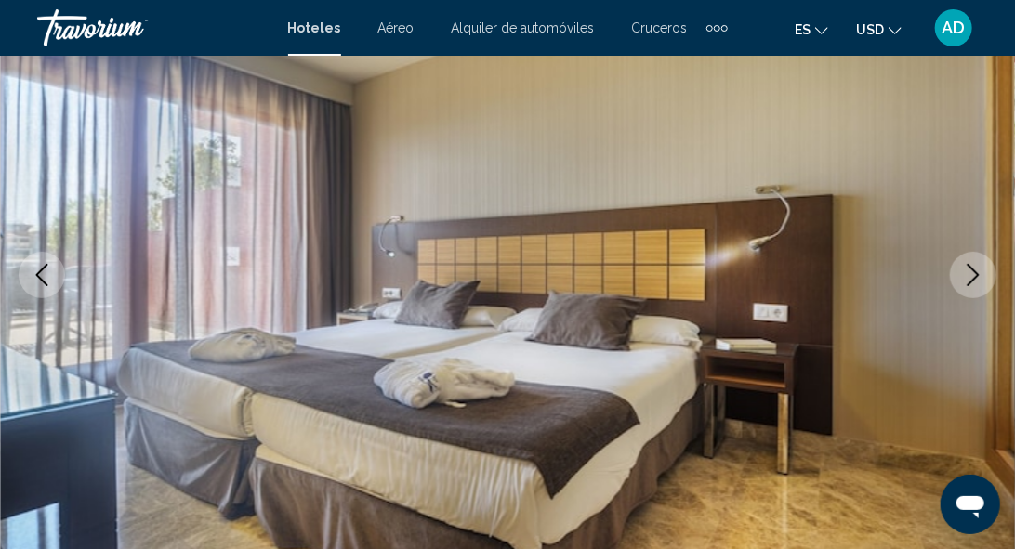
click at [973, 272] on icon "Next image" at bounding box center [973, 275] width 22 height 22
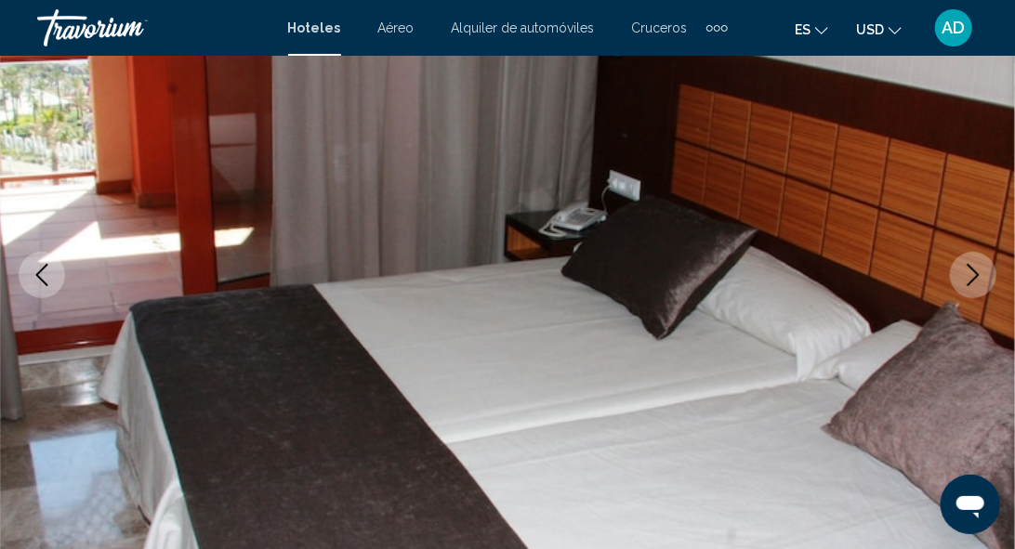
click at [973, 272] on icon "Next image" at bounding box center [973, 275] width 22 height 22
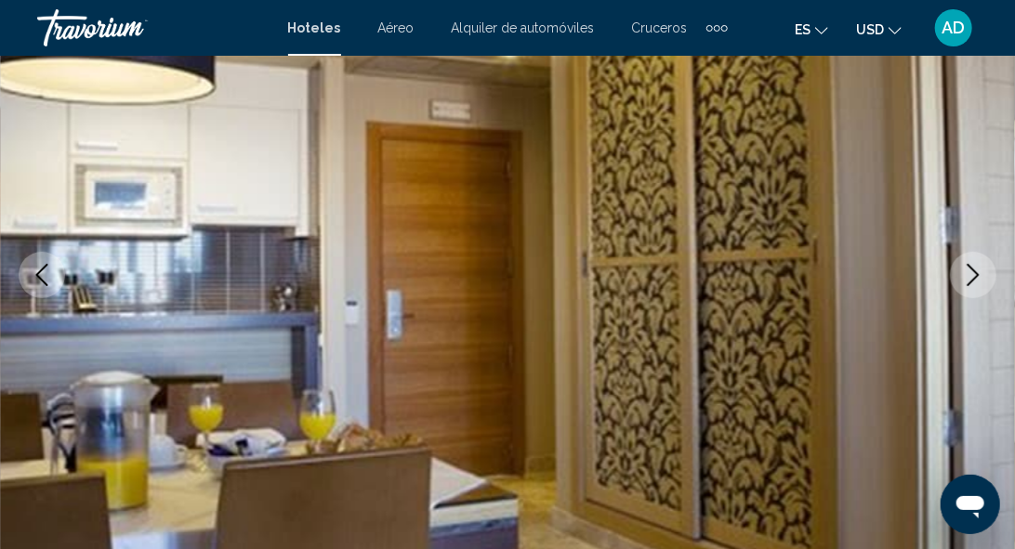
click at [973, 272] on icon "Next image" at bounding box center [973, 275] width 22 height 22
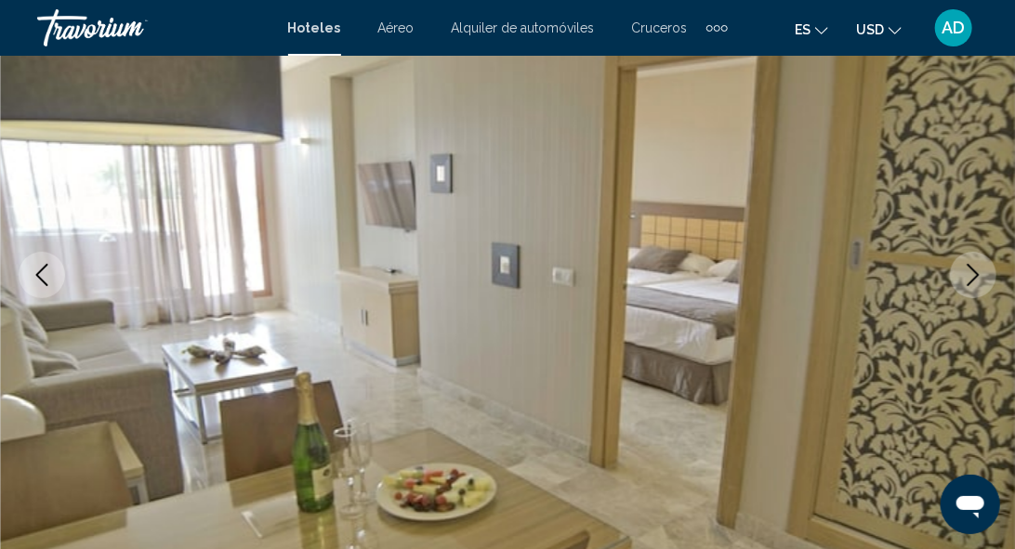
click at [973, 272] on icon "Next image" at bounding box center [973, 275] width 22 height 22
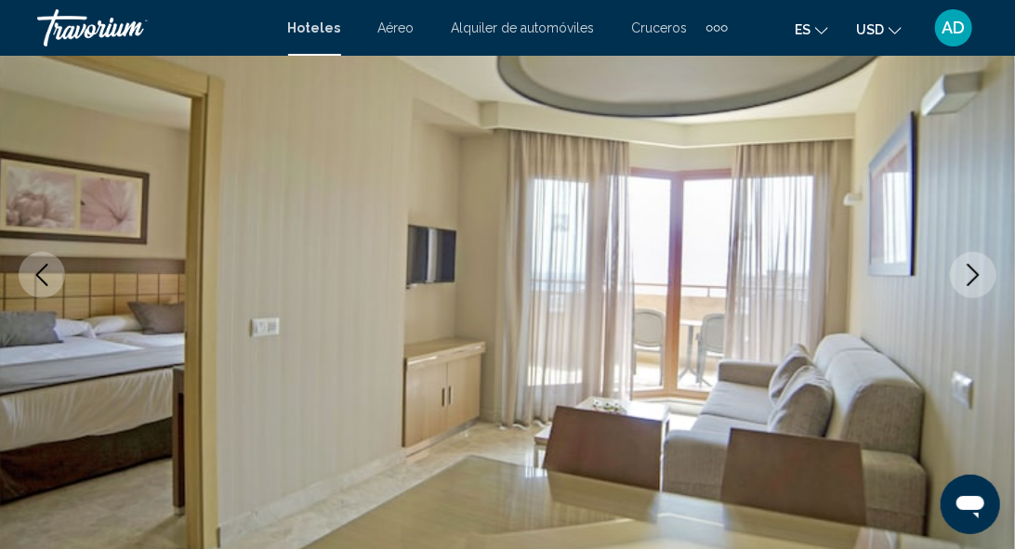
click at [973, 272] on icon "Next image" at bounding box center [973, 275] width 22 height 22
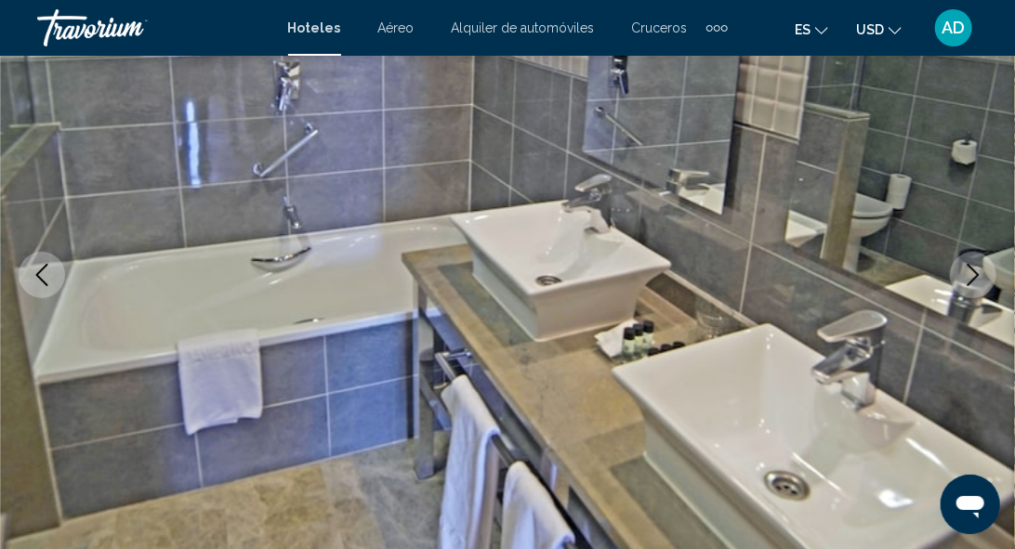
click at [973, 272] on icon "Next image" at bounding box center [973, 275] width 22 height 22
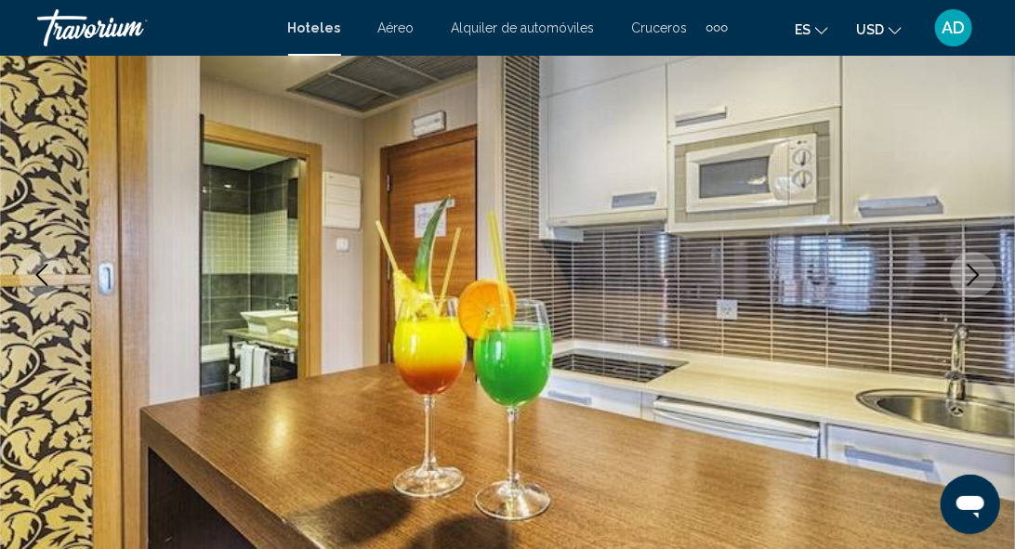
click at [974, 275] on icon "Next image" at bounding box center [973, 275] width 22 height 22
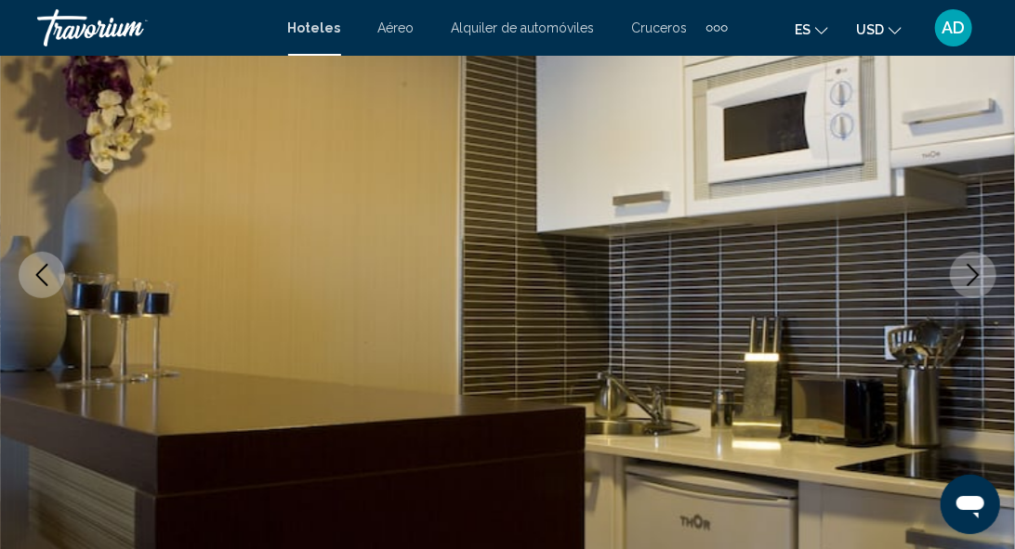
click at [974, 275] on icon "Next image" at bounding box center [973, 275] width 22 height 22
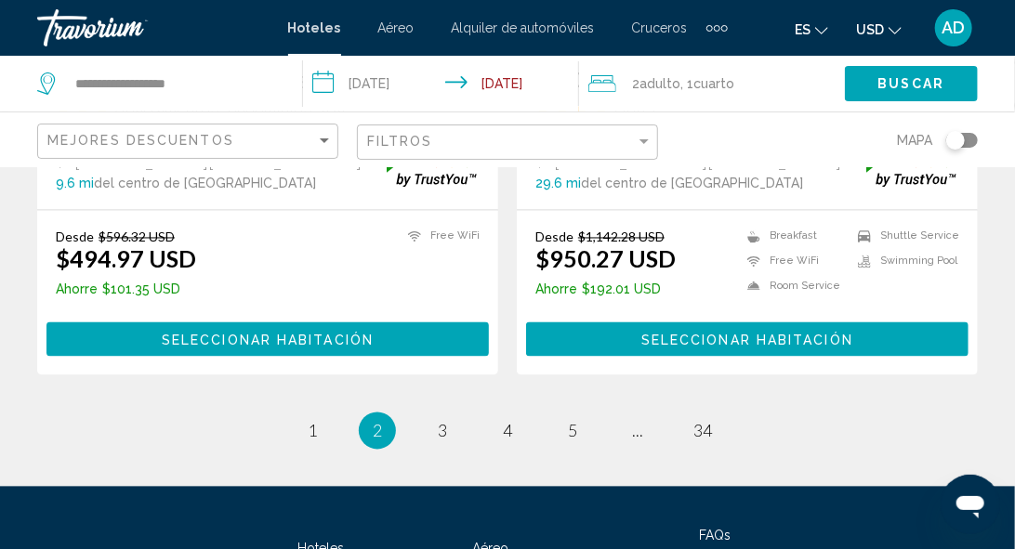
scroll to position [3997, 0]
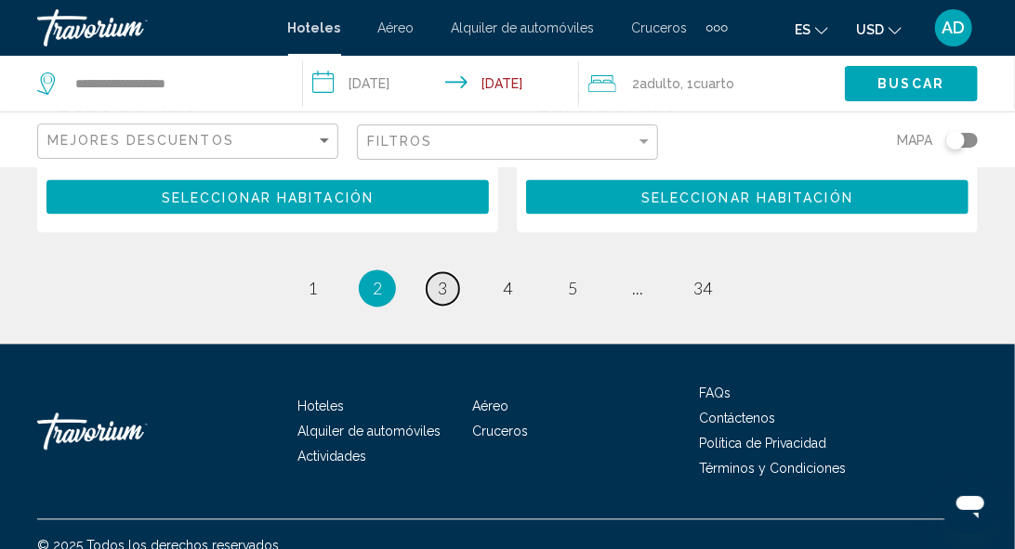
click at [446, 279] on span "3" at bounding box center [442, 289] width 9 height 20
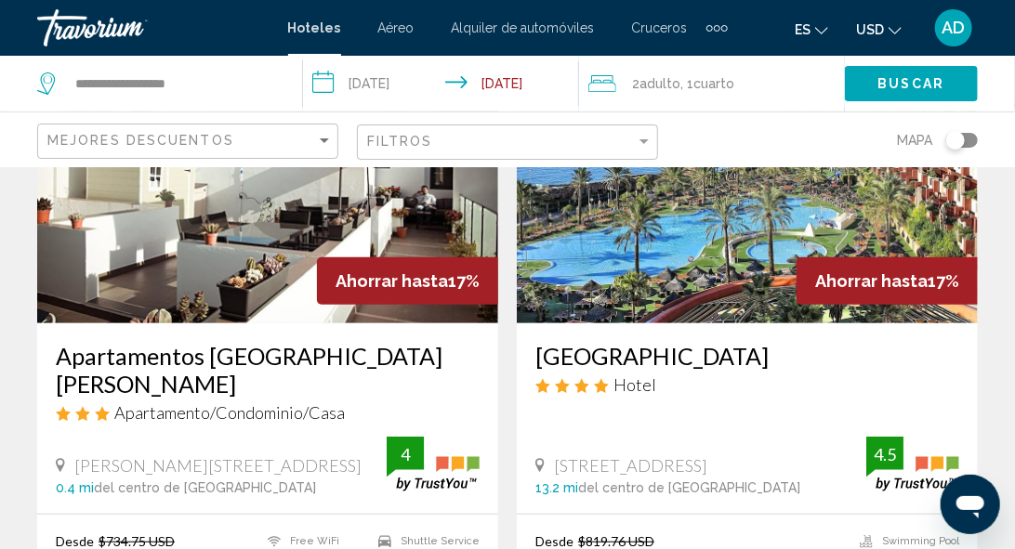
scroll to position [186, 0]
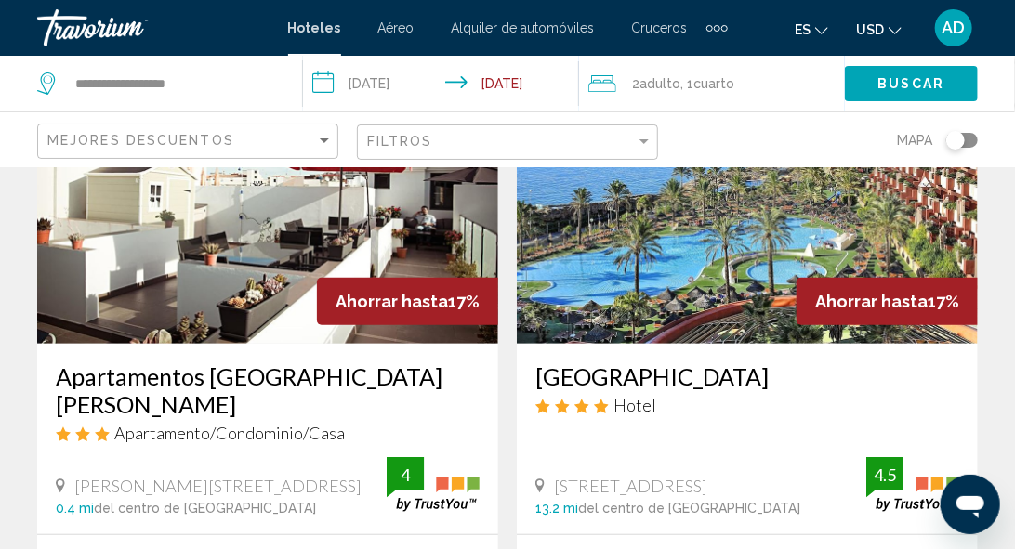
click at [676, 259] on img "Main content" at bounding box center [747, 194] width 461 height 297
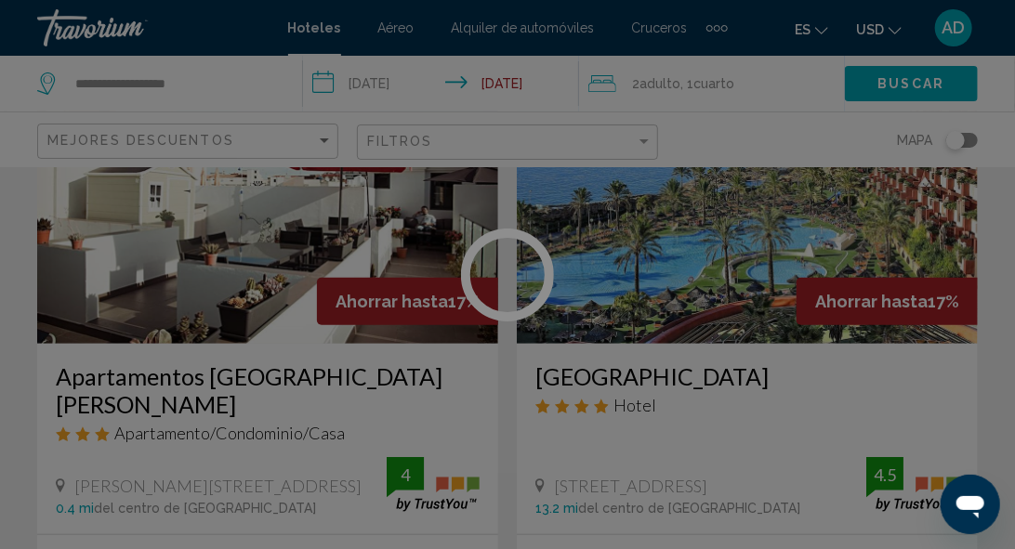
scroll to position [222, 0]
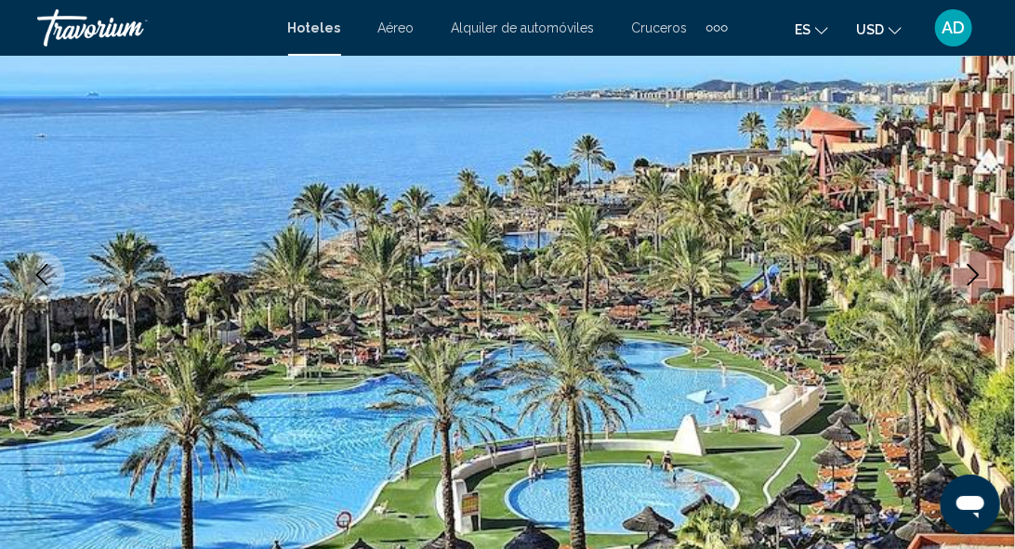
click at [971, 270] on icon "Next image" at bounding box center [973, 275] width 22 height 22
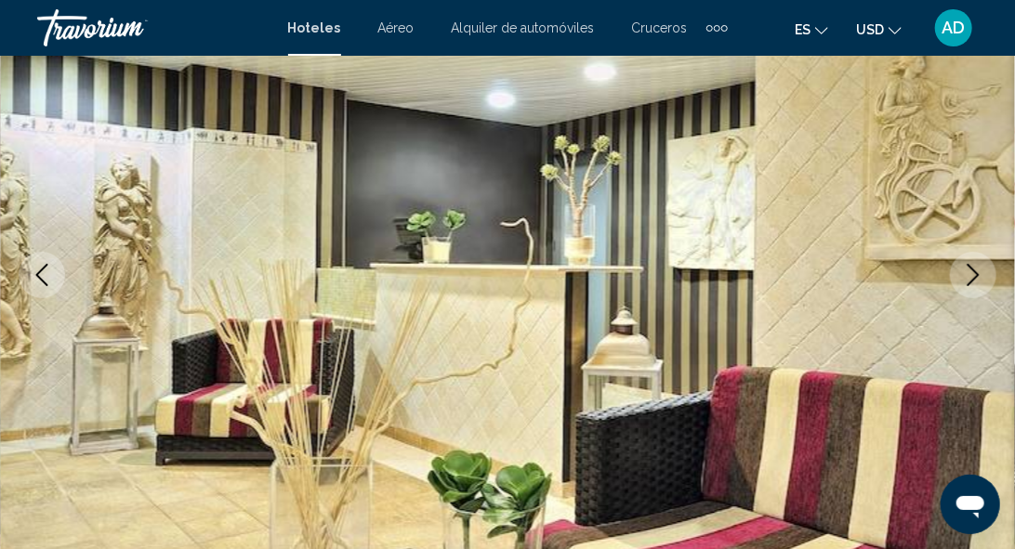
click at [971, 270] on icon "Next image" at bounding box center [973, 275] width 22 height 22
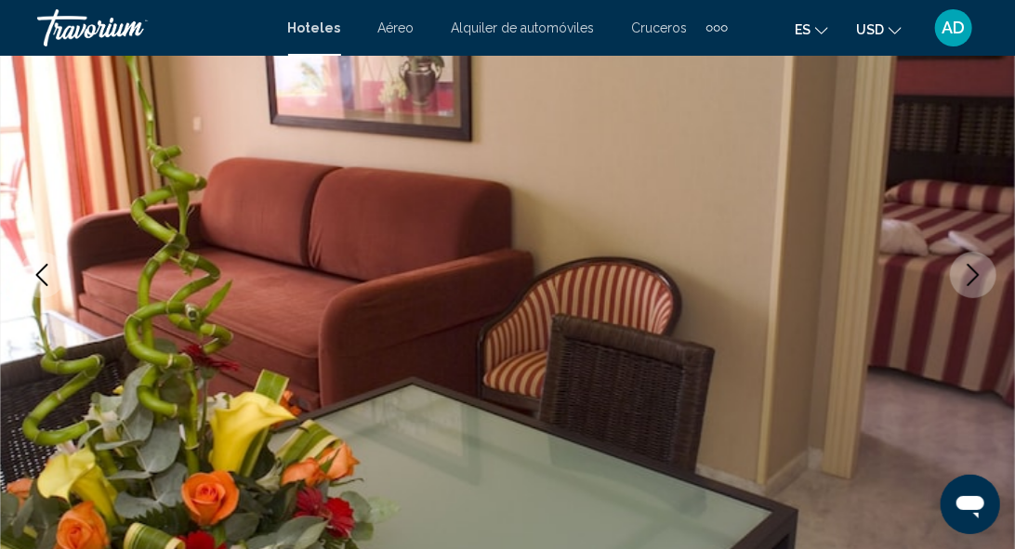
click at [971, 270] on icon "Next image" at bounding box center [973, 275] width 22 height 22
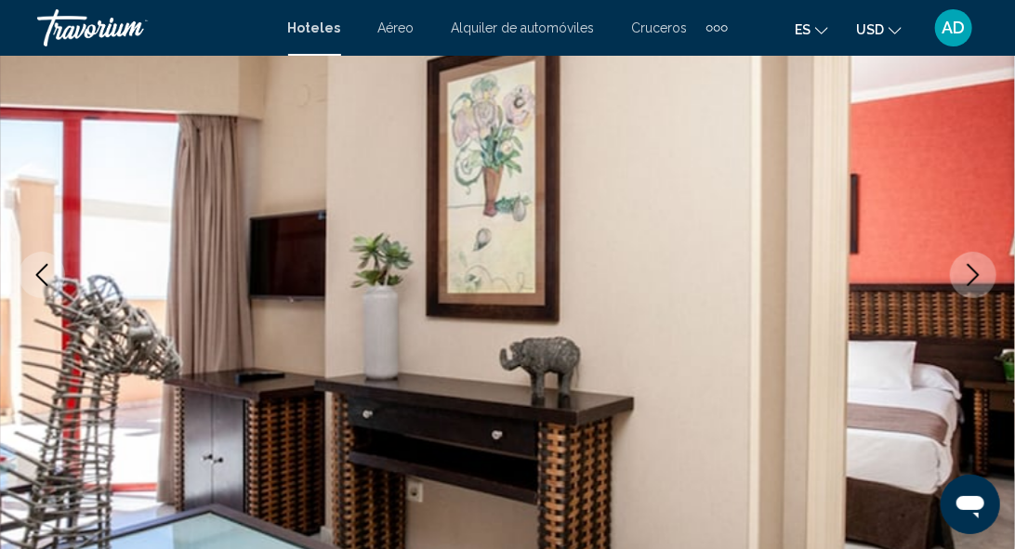
click at [971, 270] on icon "Next image" at bounding box center [973, 275] width 22 height 22
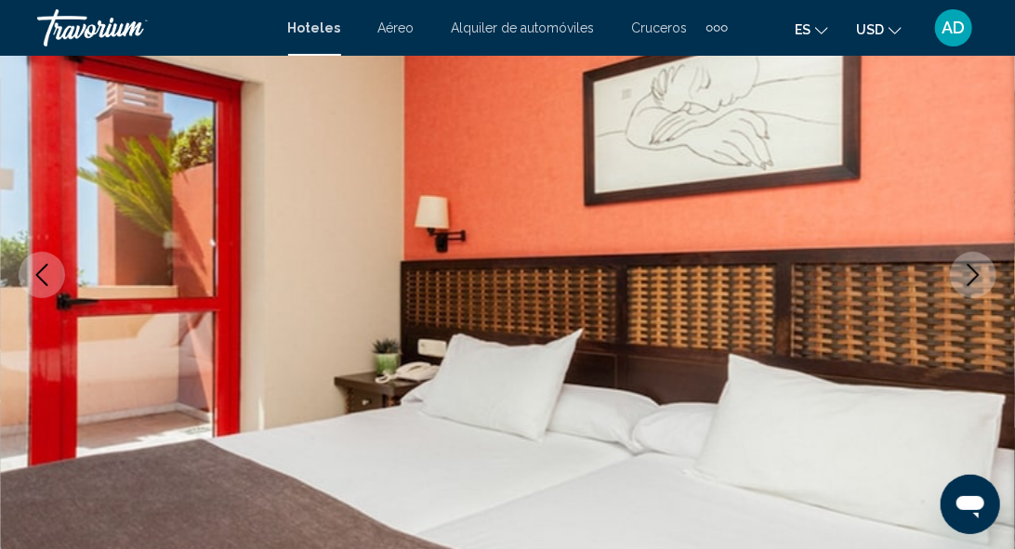
click at [971, 270] on icon "Next image" at bounding box center [973, 275] width 22 height 22
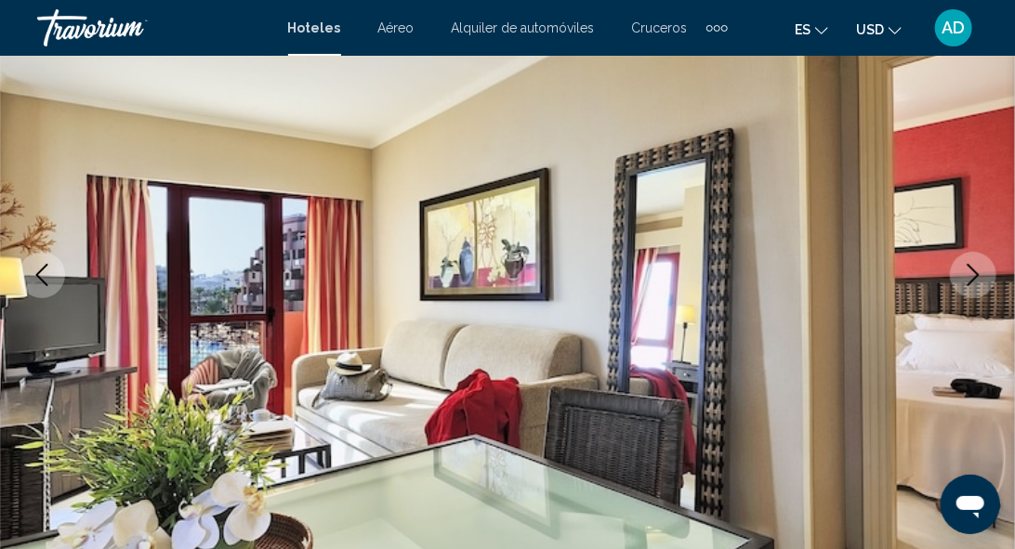
click at [971, 270] on icon "Next image" at bounding box center [973, 275] width 22 height 22
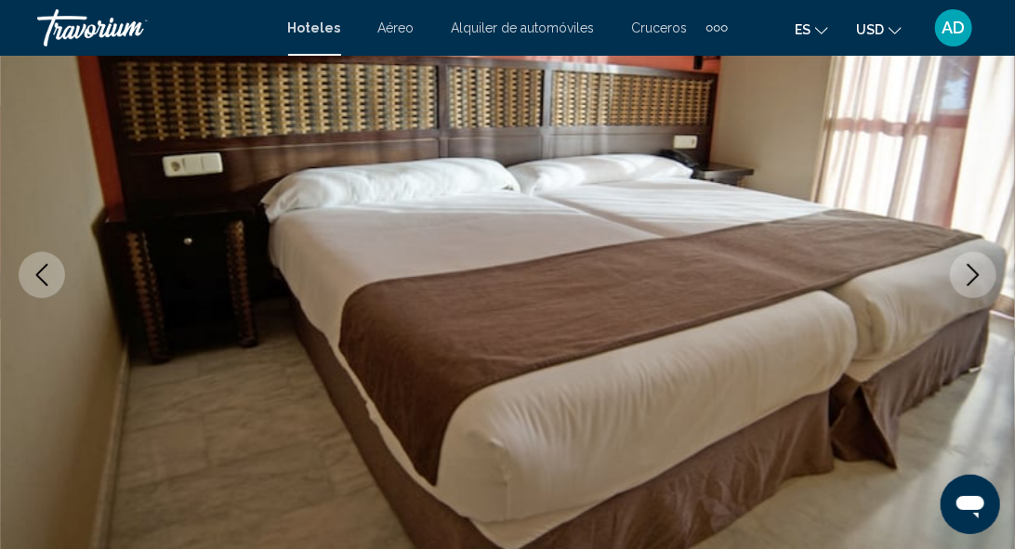
click at [971, 270] on icon "Next image" at bounding box center [973, 275] width 22 height 22
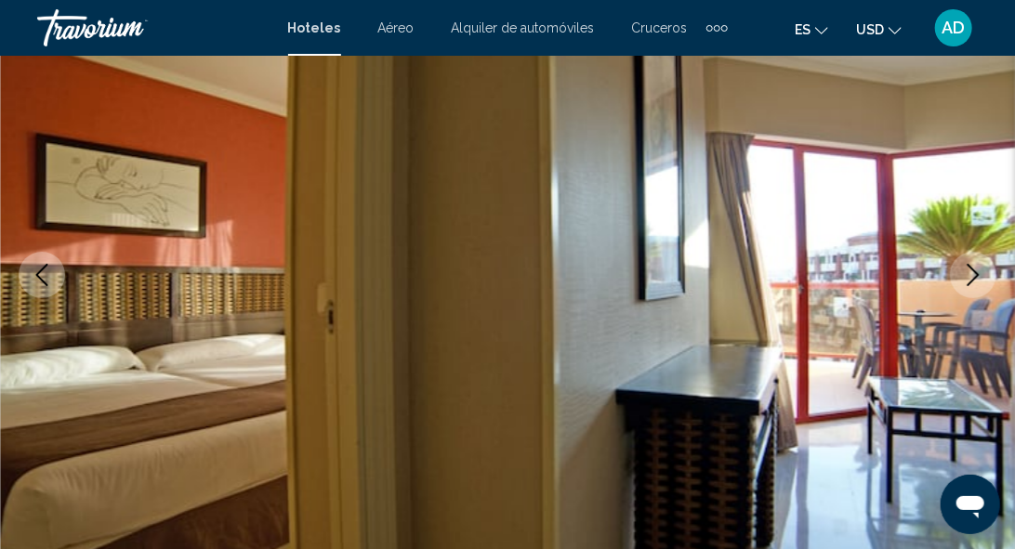
click at [971, 270] on icon "Next image" at bounding box center [973, 275] width 22 height 22
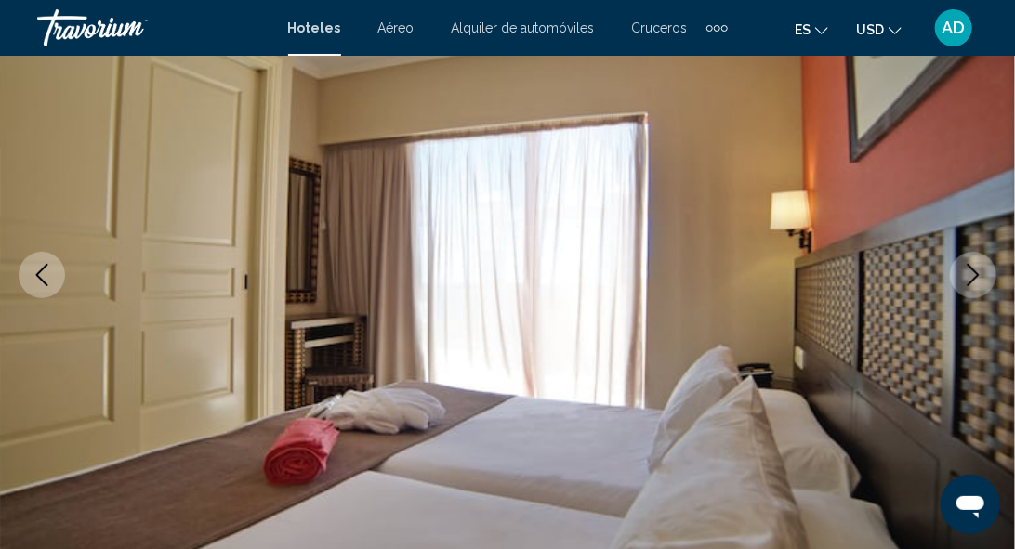
click at [971, 270] on icon "Next image" at bounding box center [973, 275] width 22 height 22
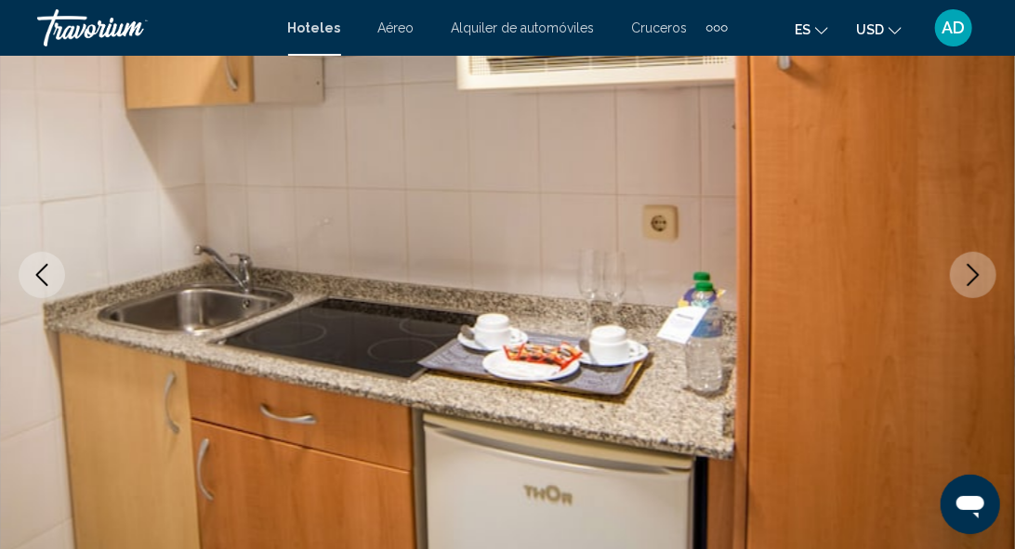
click at [971, 270] on icon "Next image" at bounding box center [973, 275] width 22 height 22
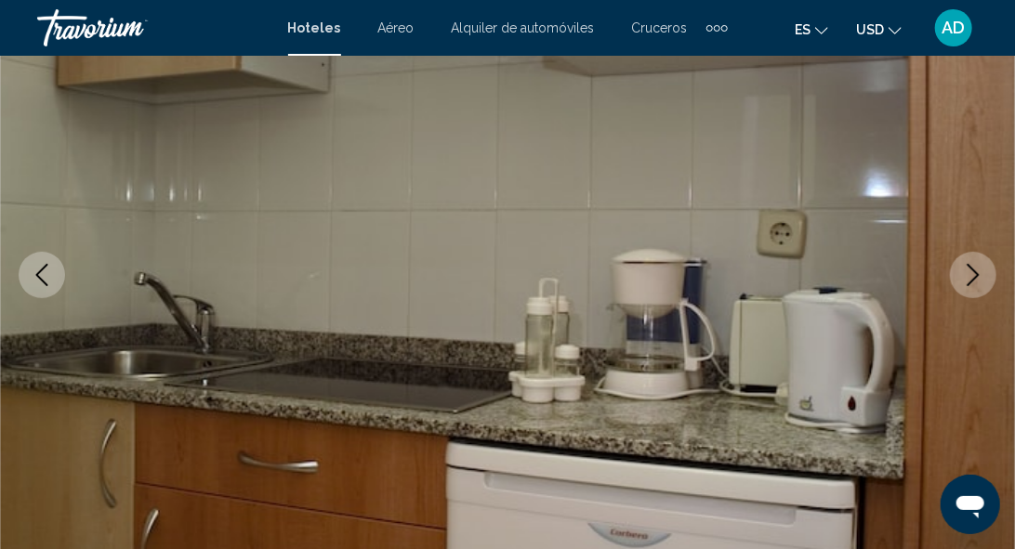
click at [971, 270] on icon "Next image" at bounding box center [973, 275] width 22 height 22
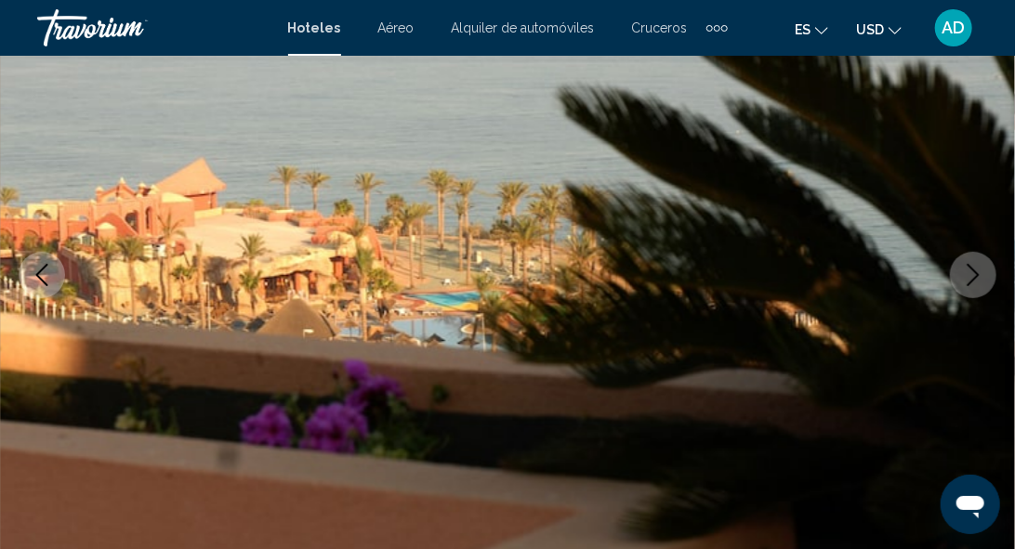
click at [971, 270] on icon "Next image" at bounding box center [973, 275] width 22 height 22
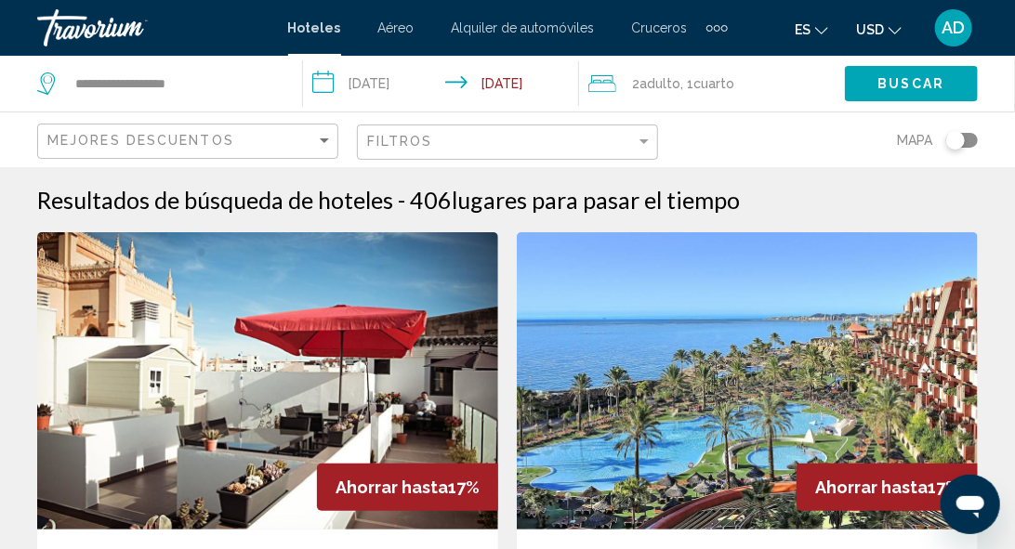
click at [616, 152] on div "Filtros" at bounding box center [509, 142] width 285 height 34
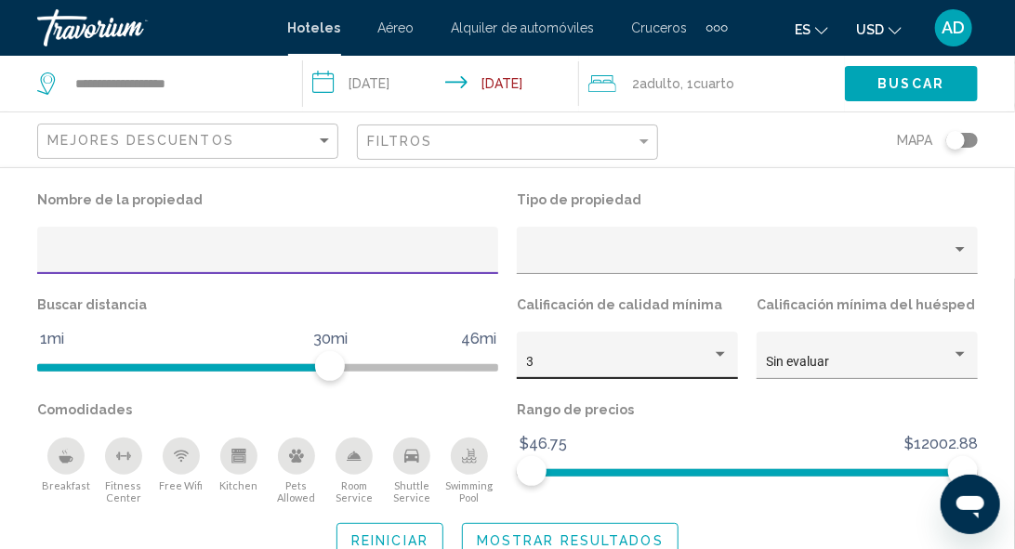
click at [705, 368] on div "3" at bounding box center [619, 362] width 185 height 15
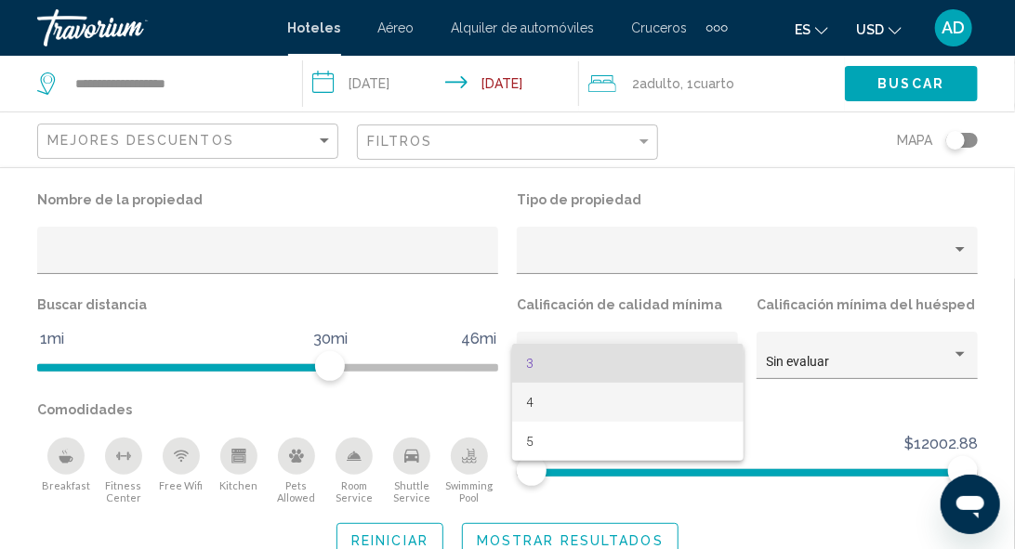
click at [566, 412] on span "4" at bounding box center [628, 402] width 202 height 39
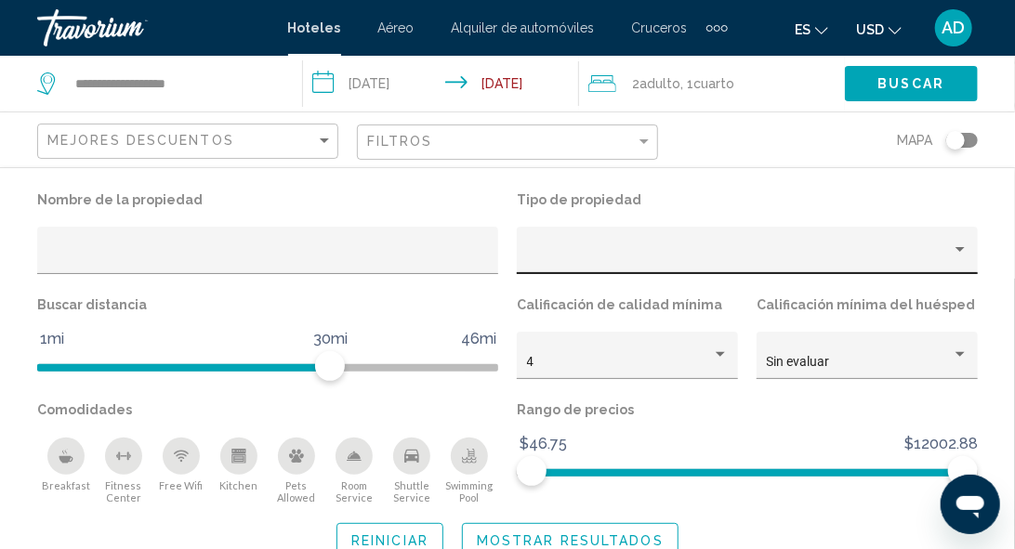
click at [879, 270] on div "Hotel Filters" at bounding box center [747, 256] width 441 height 38
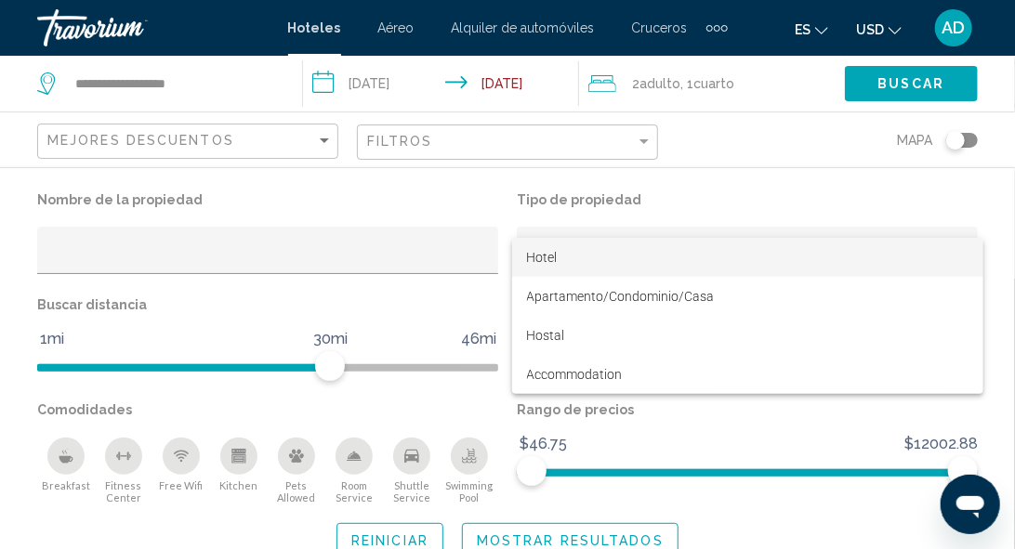
click at [582, 264] on span "Hotel" at bounding box center [747, 257] width 441 height 39
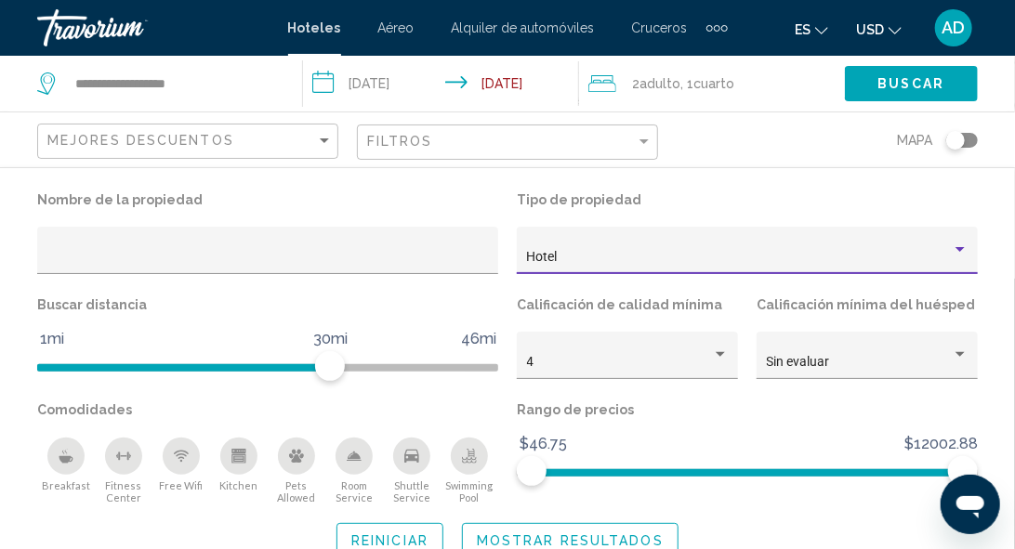
scroll to position [929, 0]
click at [657, 525] on button "Mostrar resultados" at bounding box center [570, 540] width 217 height 34
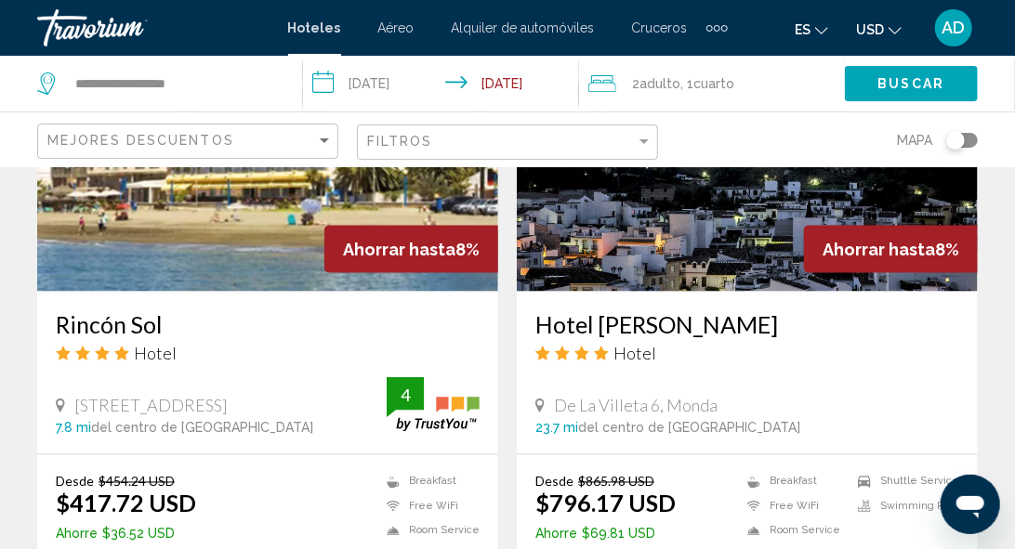
click at [210, 240] on img "Main content" at bounding box center [267, 142] width 461 height 297
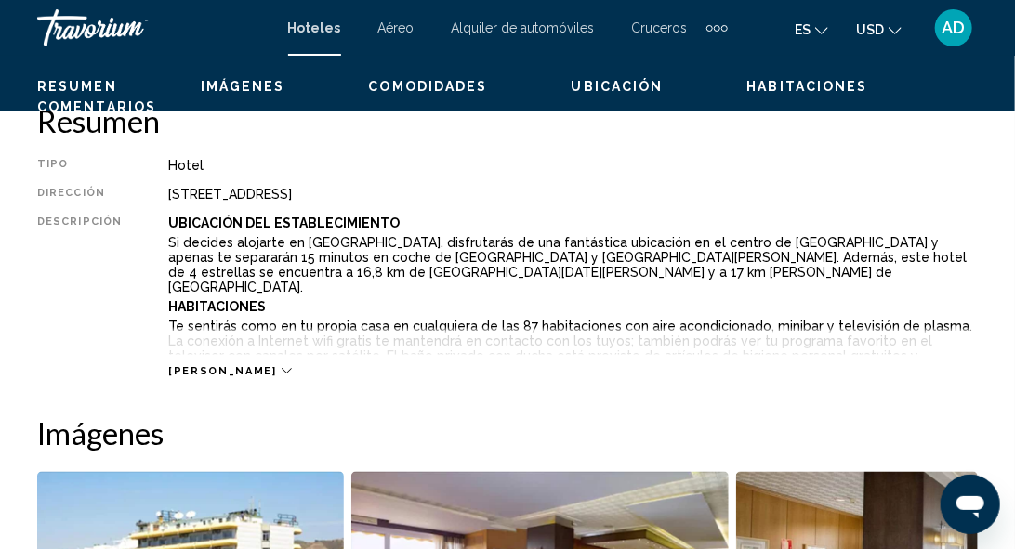
scroll to position [222, 0]
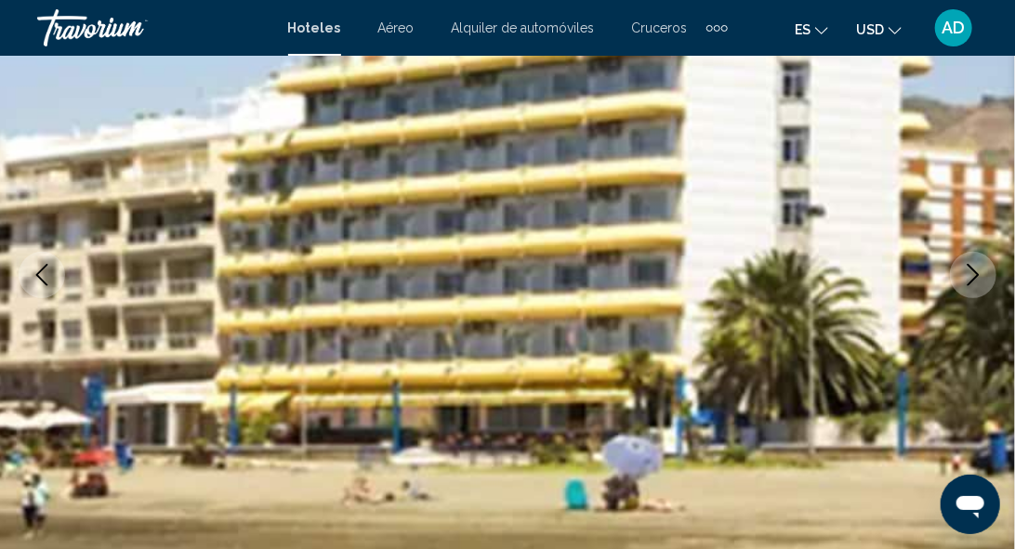
click at [973, 268] on icon "Next image" at bounding box center [973, 275] width 22 height 22
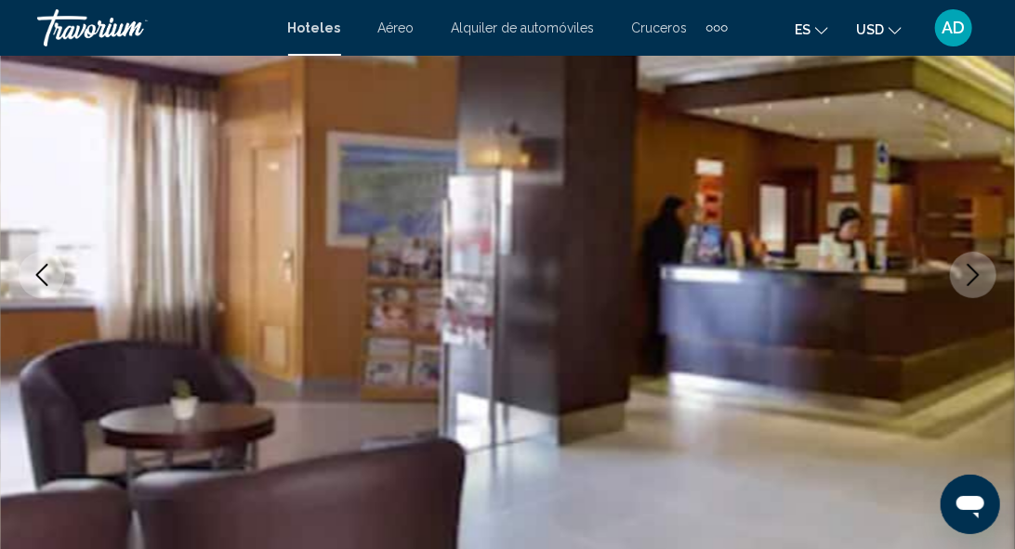
click at [973, 268] on icon "Next image" at bounding box center [973, 275] width 22 height 22
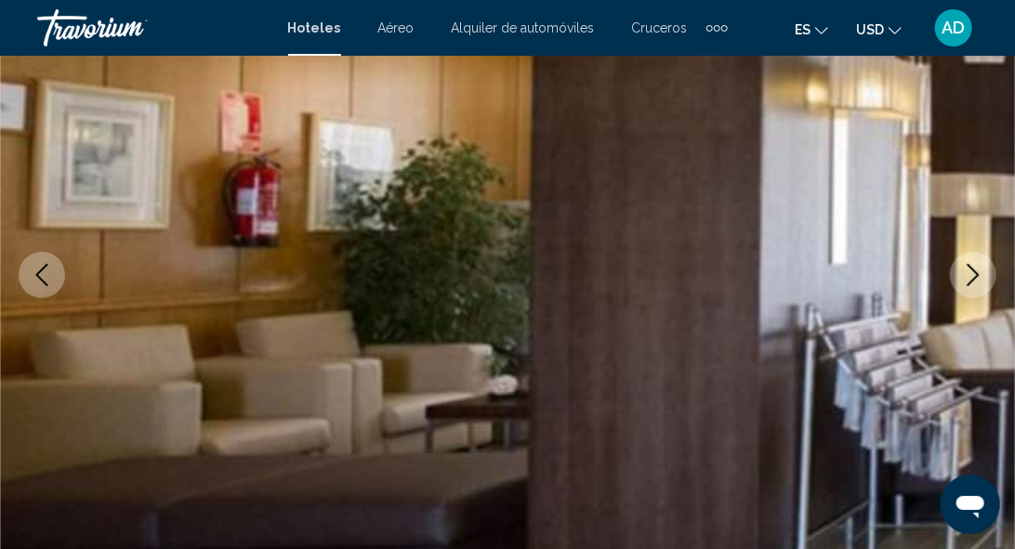
click at [973, 268] on icon "Next image" at bounding box center [973, 275] width 22 height 22
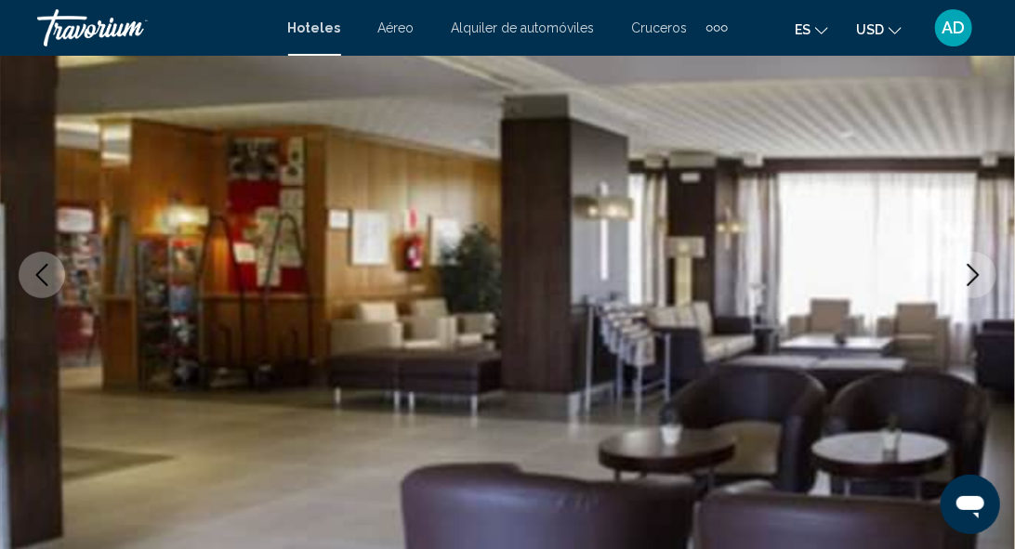
click at [973, 268] on icon "Next image" at bounding box center [973, 275] width 22 height 22
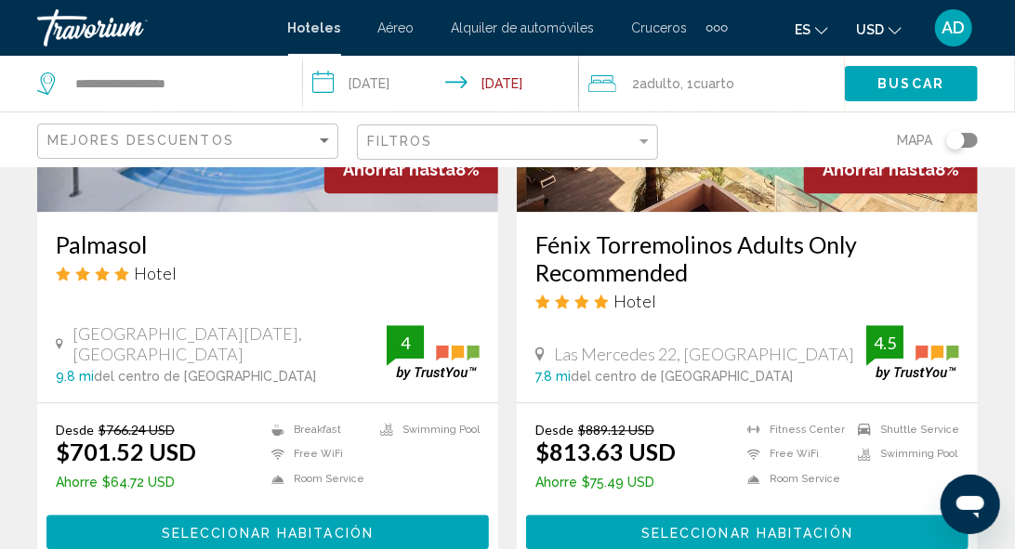
scroll to position [1487, 0]
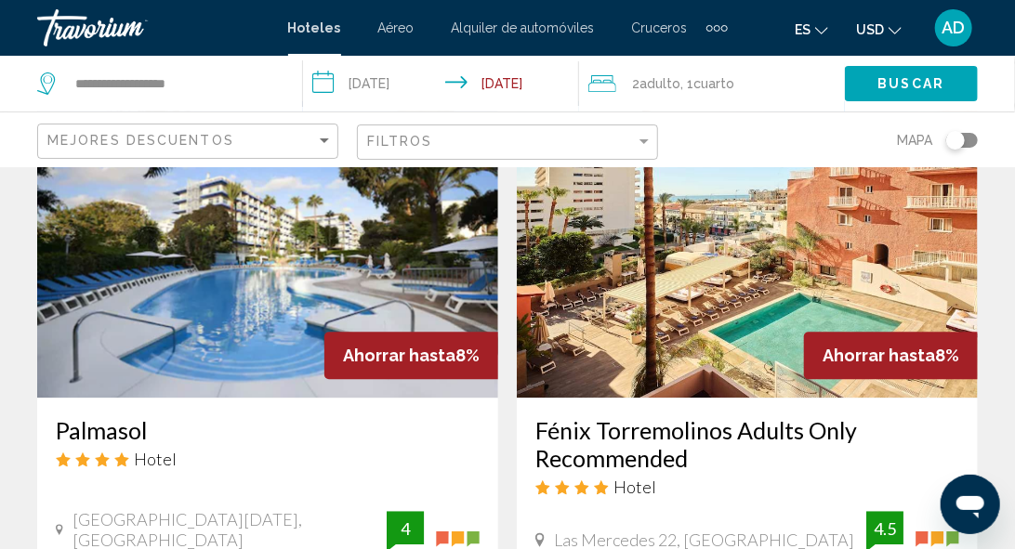
click at [716, 337] on img "Main content" at bounding box center [747, 248] width 461 height 297
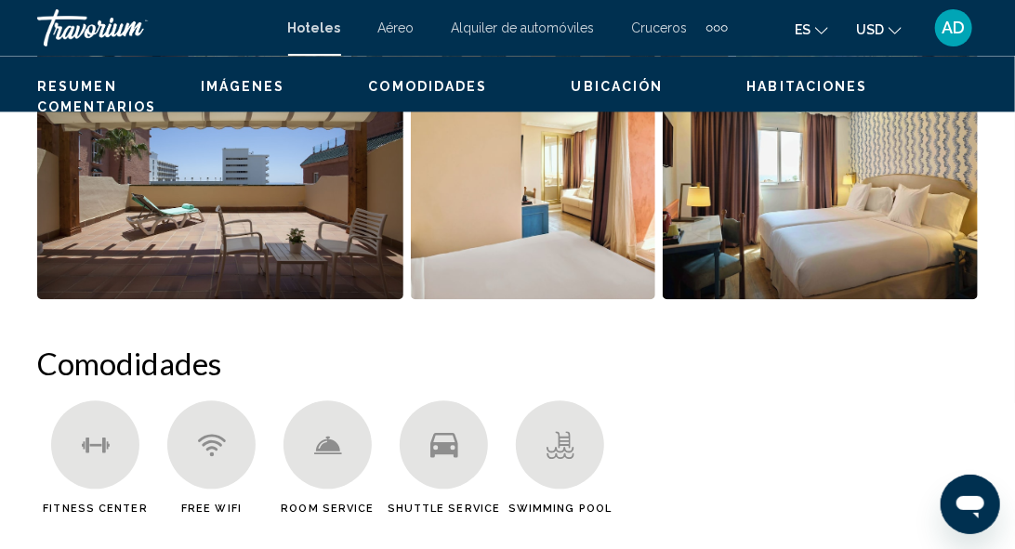
scroll to position [222, 0]
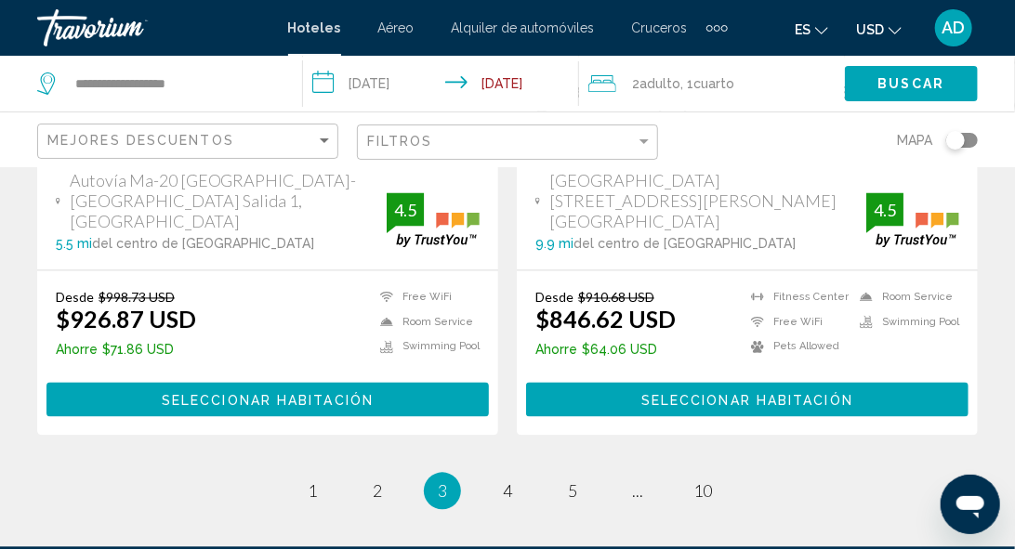
scroll to position [3718, 0]
click at [493, 476] on link "page 4" at bounding box center [508, 492] width 33 height 33
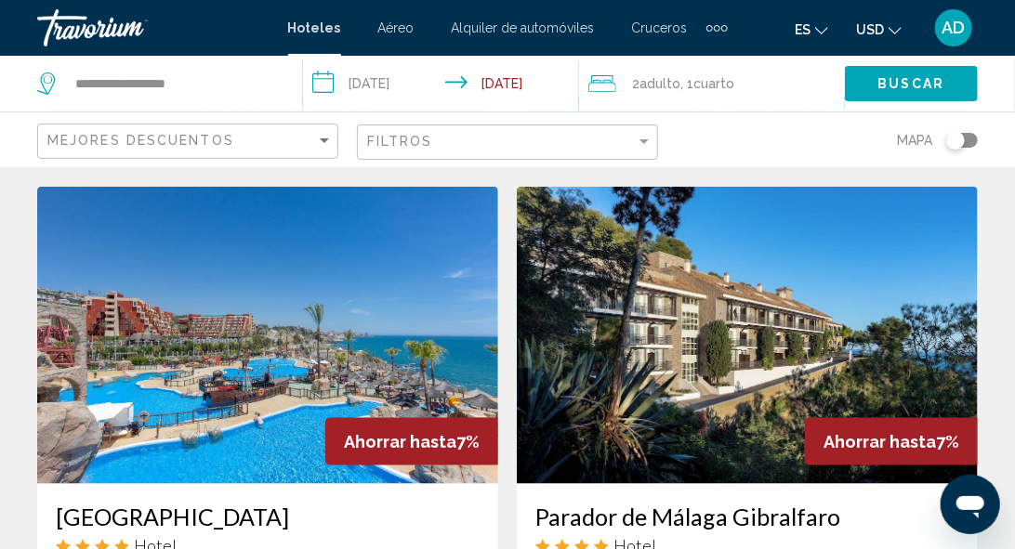
scroll to position [744, 0]
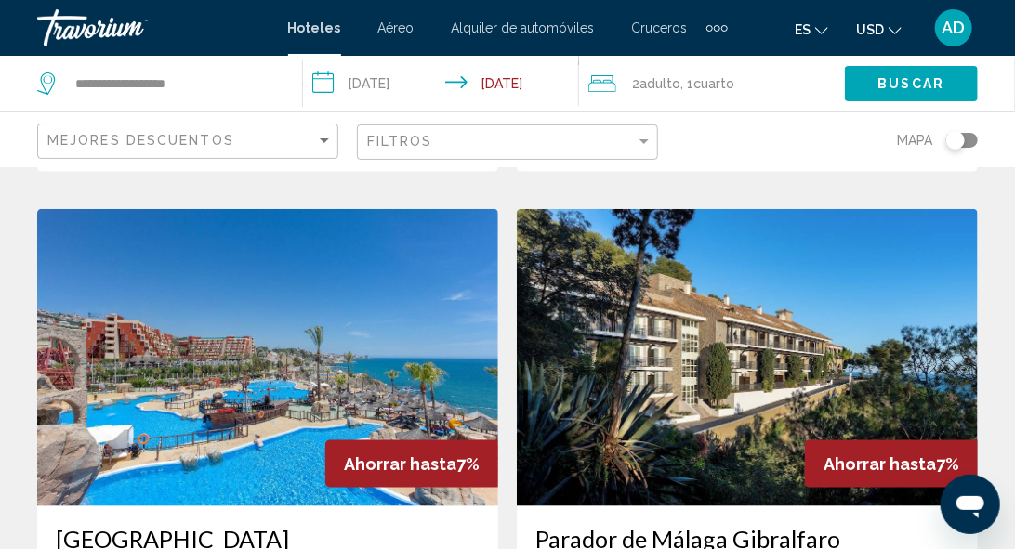
click at [236, 338] on img "Main content" at bounding box center [267, 357] width 461 height 297
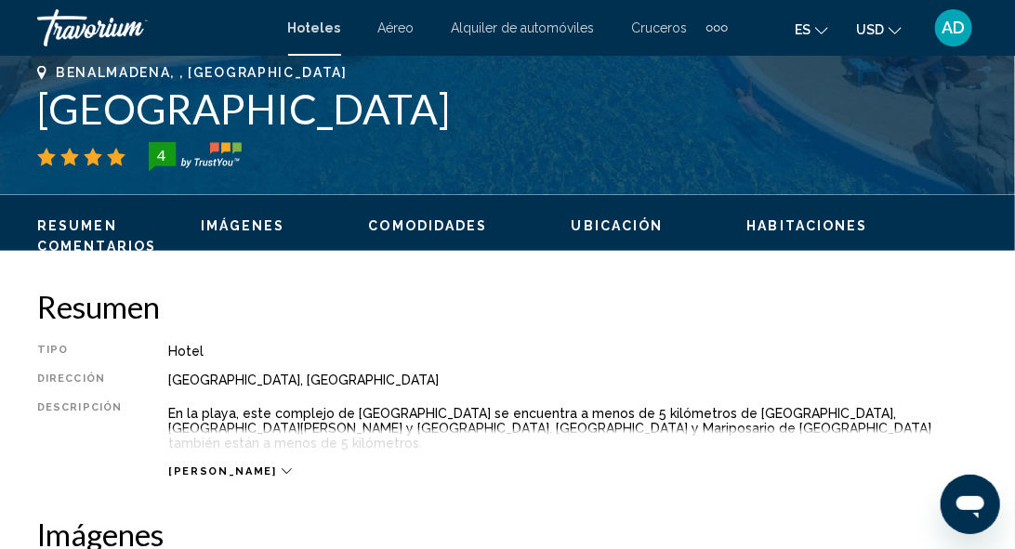
scroll to position [222, 0]
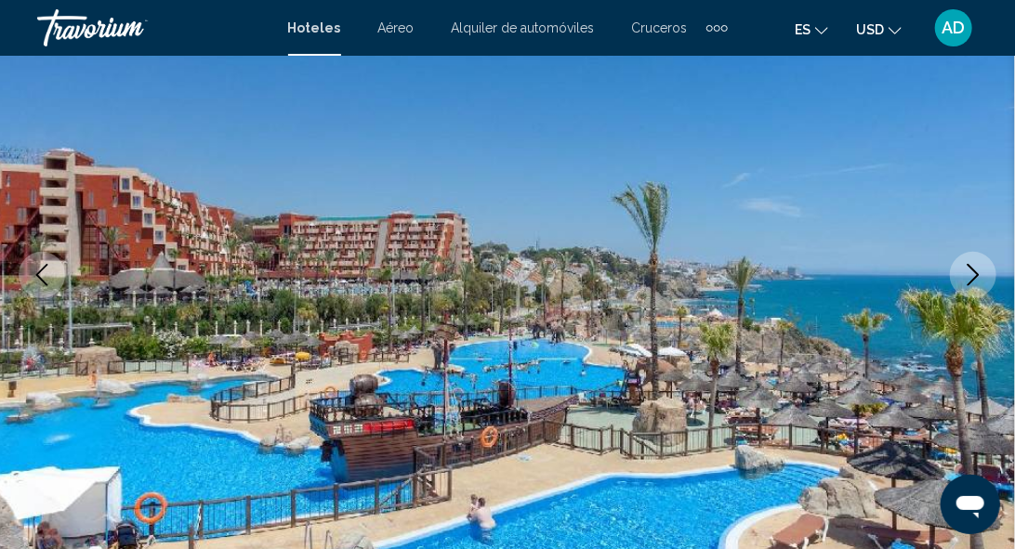
click at [955, 278] on button "Next image" at bounding box center [973, 275] width 46 height 46
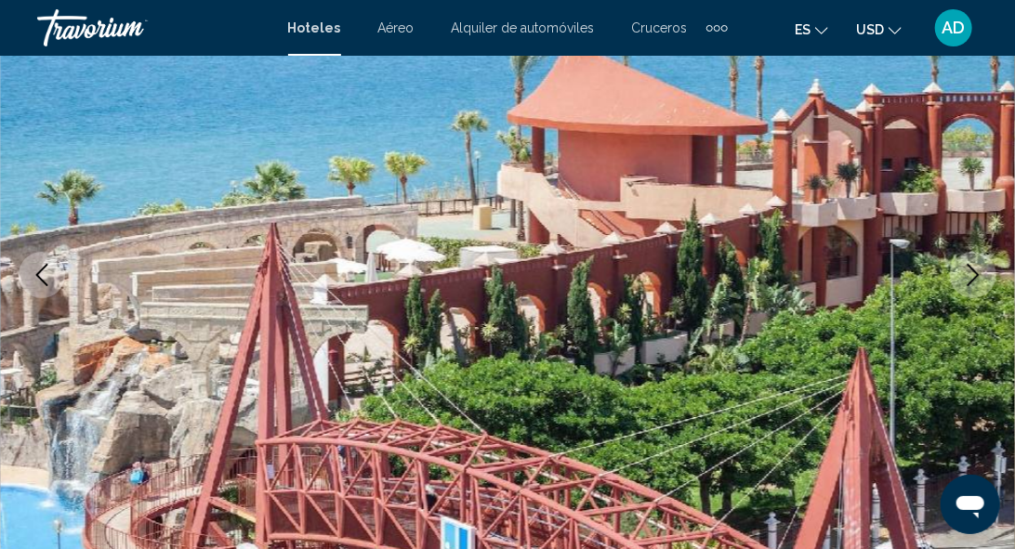
click at [957, 278] on button "Next image" at bounding box center [973, 275] width 46 height 46
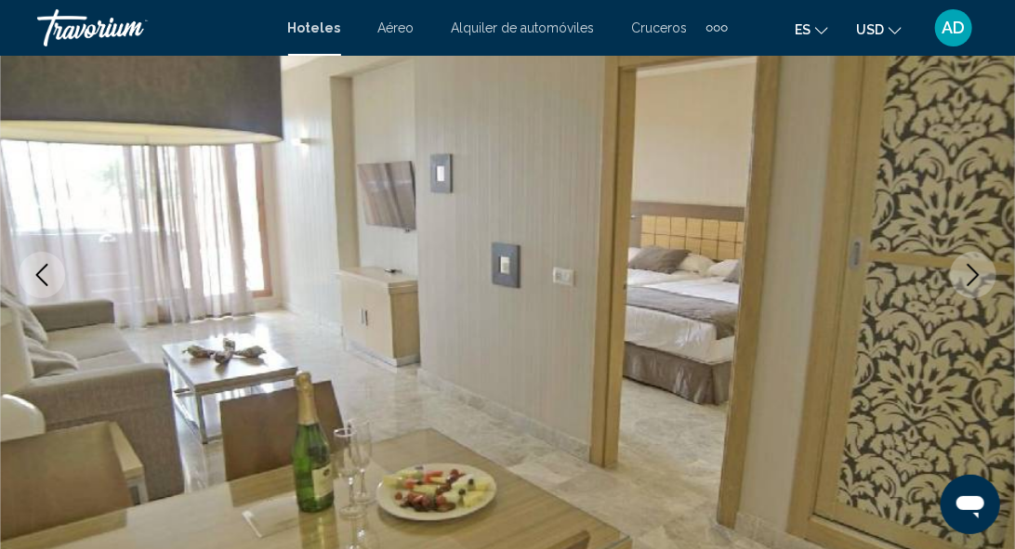
click at [957, 278] on button "Next image" at bounding box center [973, 275] width 46 height 46
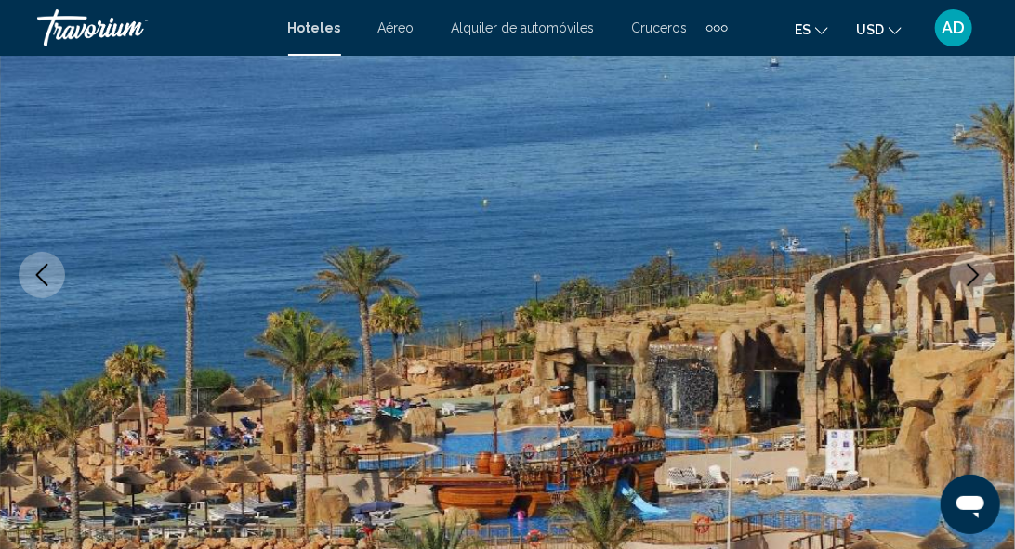
click at [957, 278] on button "Next image" at bounding box center [973, 275] width 46 height 46
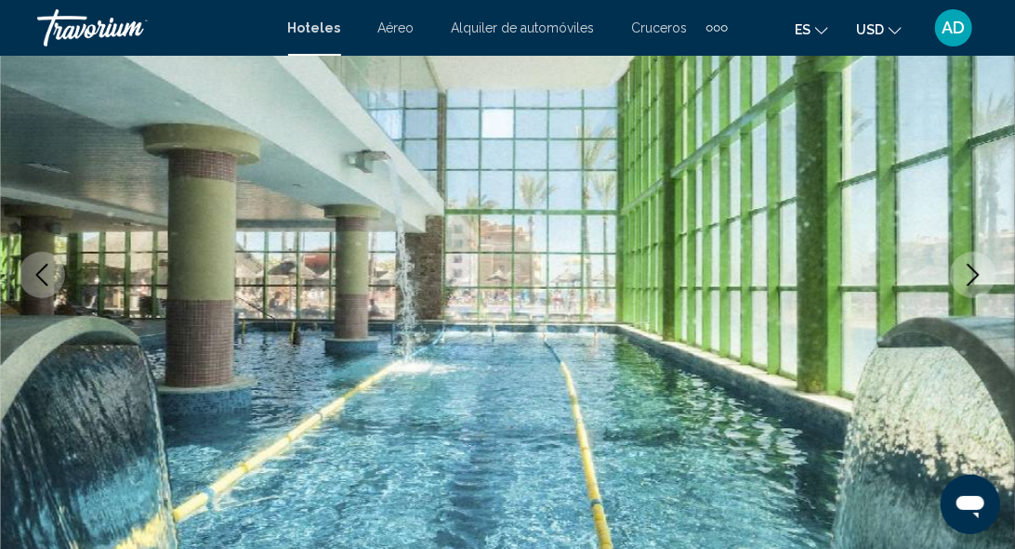
click at [957, 278] on button "Next image" at bounding box center [973, 275] width 46 height 46
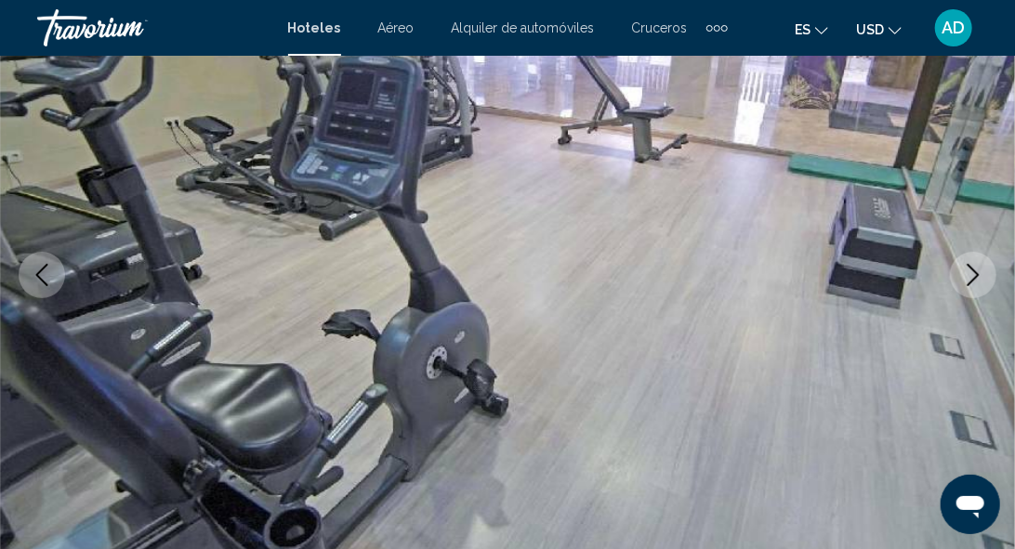
click at [957, 278] on button "Next image" at bounding box center [973, 275] width 46 height 46
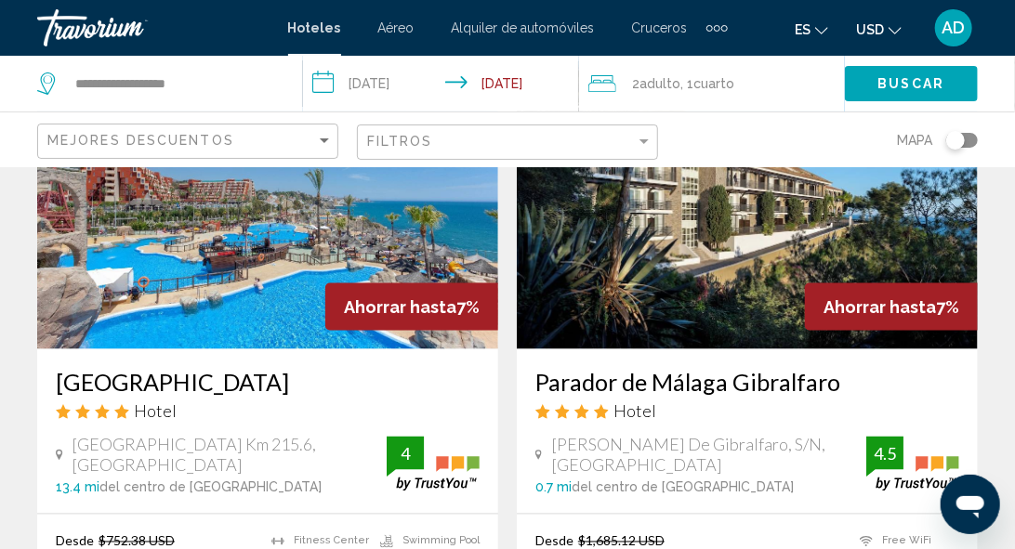
scroll to position [744, 0]
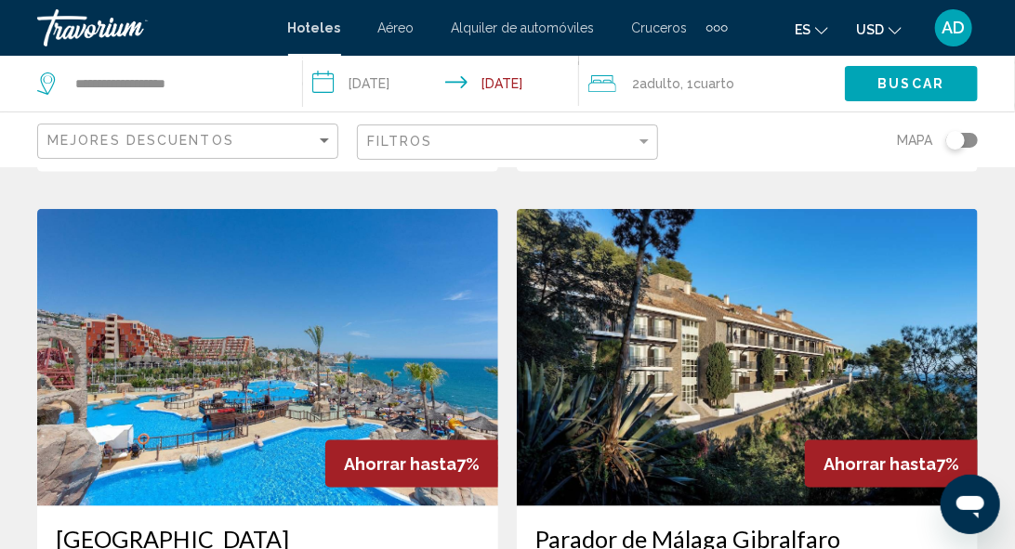
click at [245, 373] on img "Main content" at bounding box center [267, 357] width 461 height 297
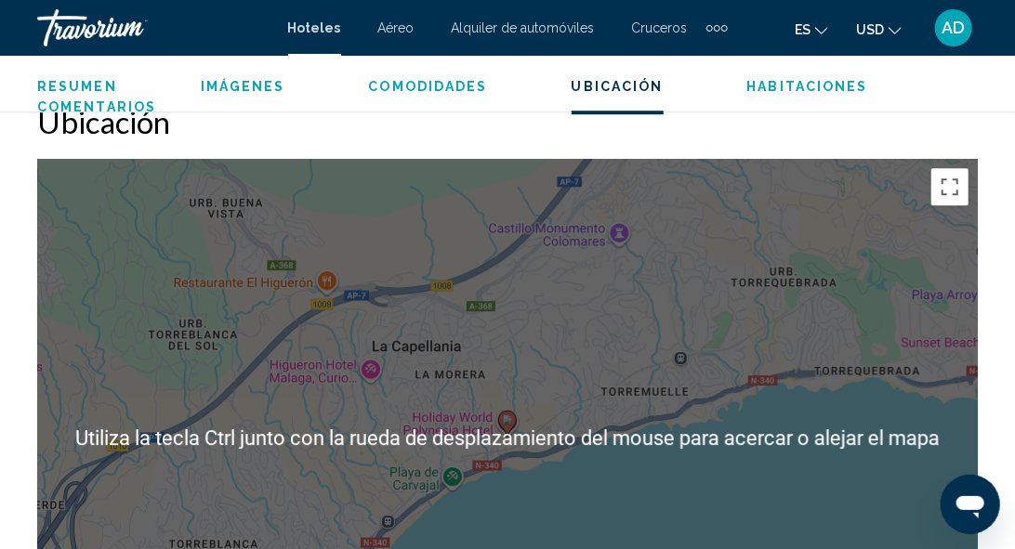
scroll to position [1765, 0]
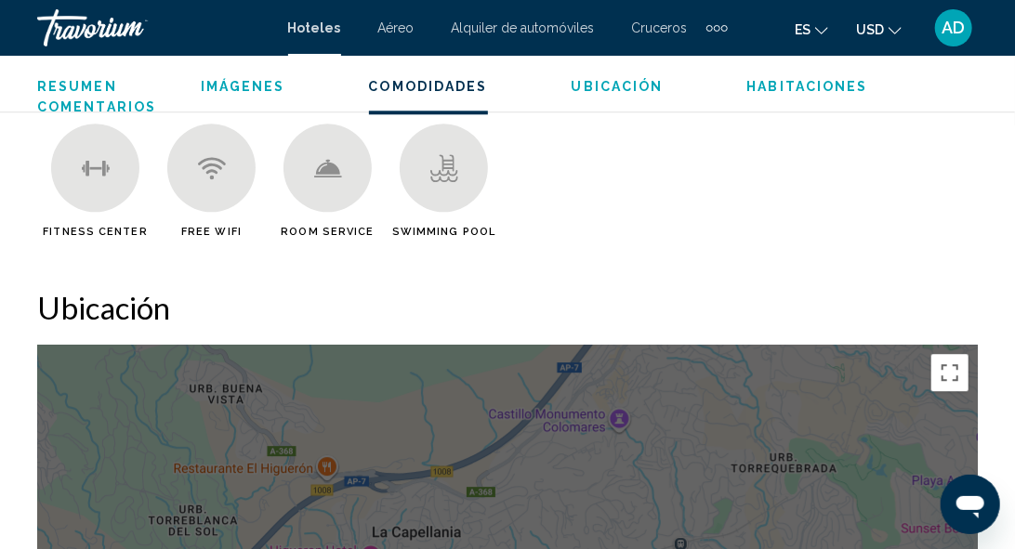
click at [782, 213] on ul "Fitness Center Free WiFi Room Service Swimming Pool" at bounding box center [507, 188] width 941 height 128
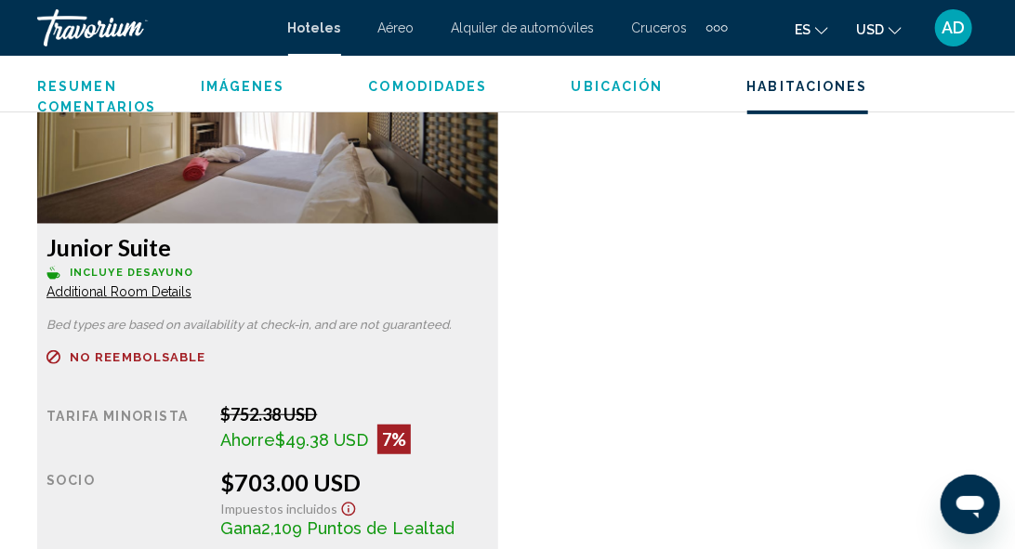
scroll to position [2787, 0]
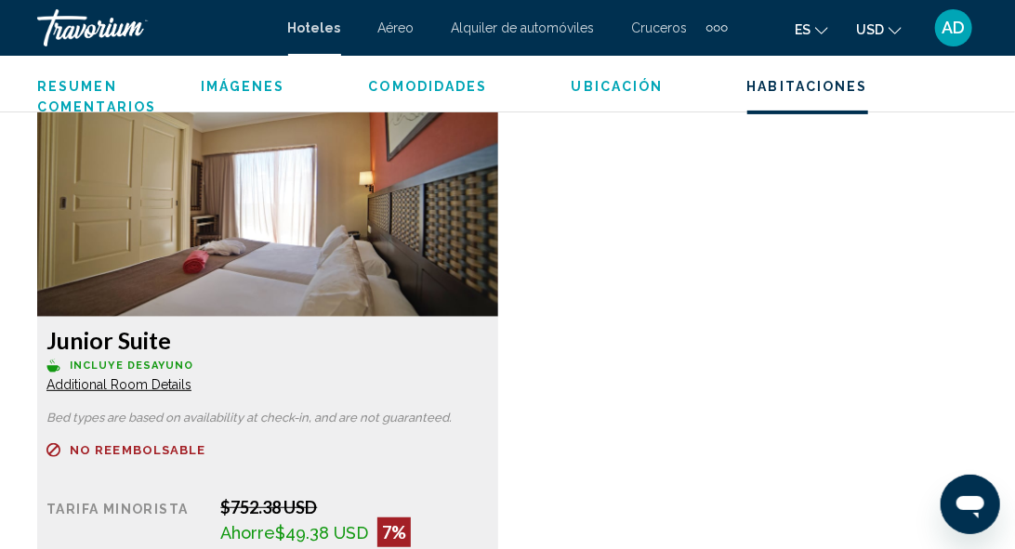
click at [342, 274] on img "Main content" at bounding box center [267, 201] width 461 height 232
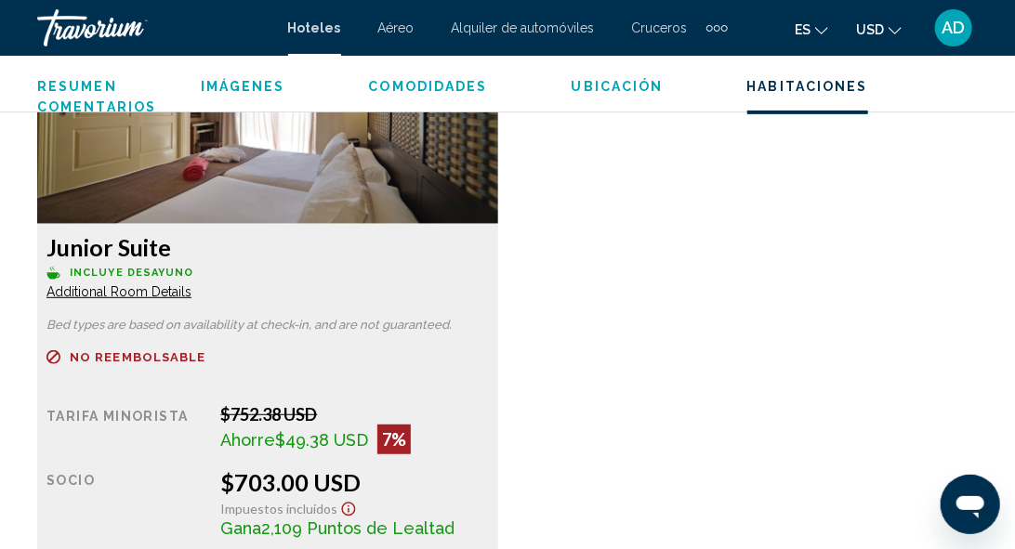
scroll to position [3159, 0]
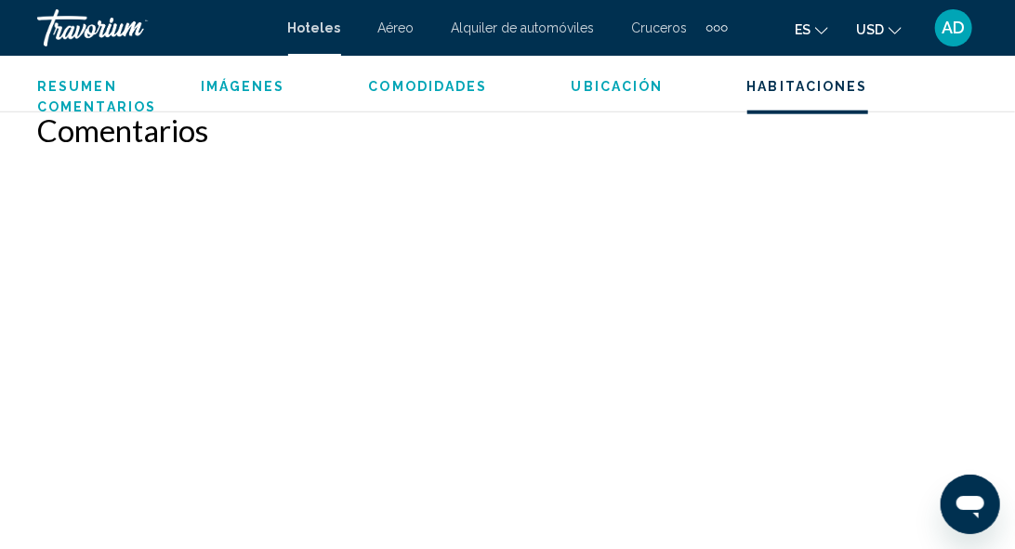
scroll to position [3811, 0]
